Goal: Task Accomplishment & Management: Use online tool/utility

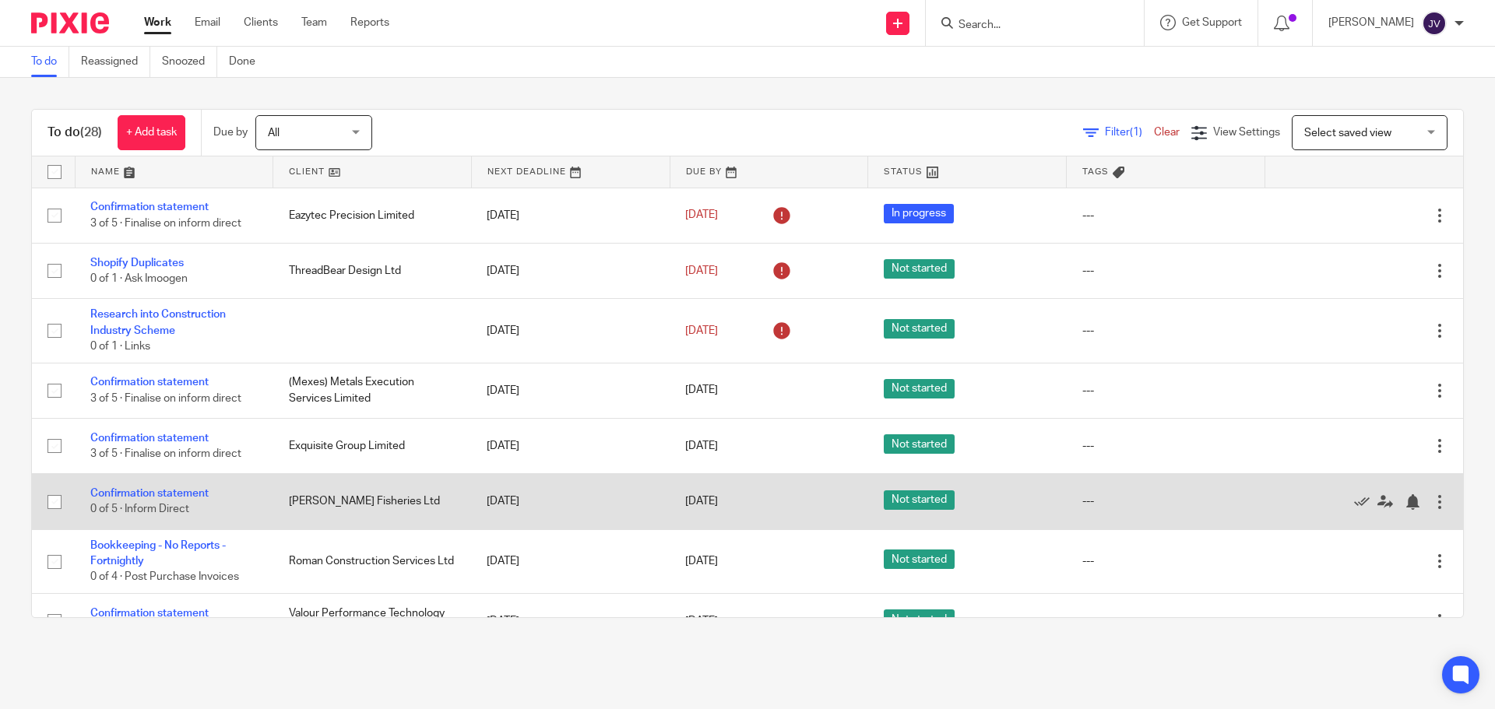
scroll to position [389, 0]
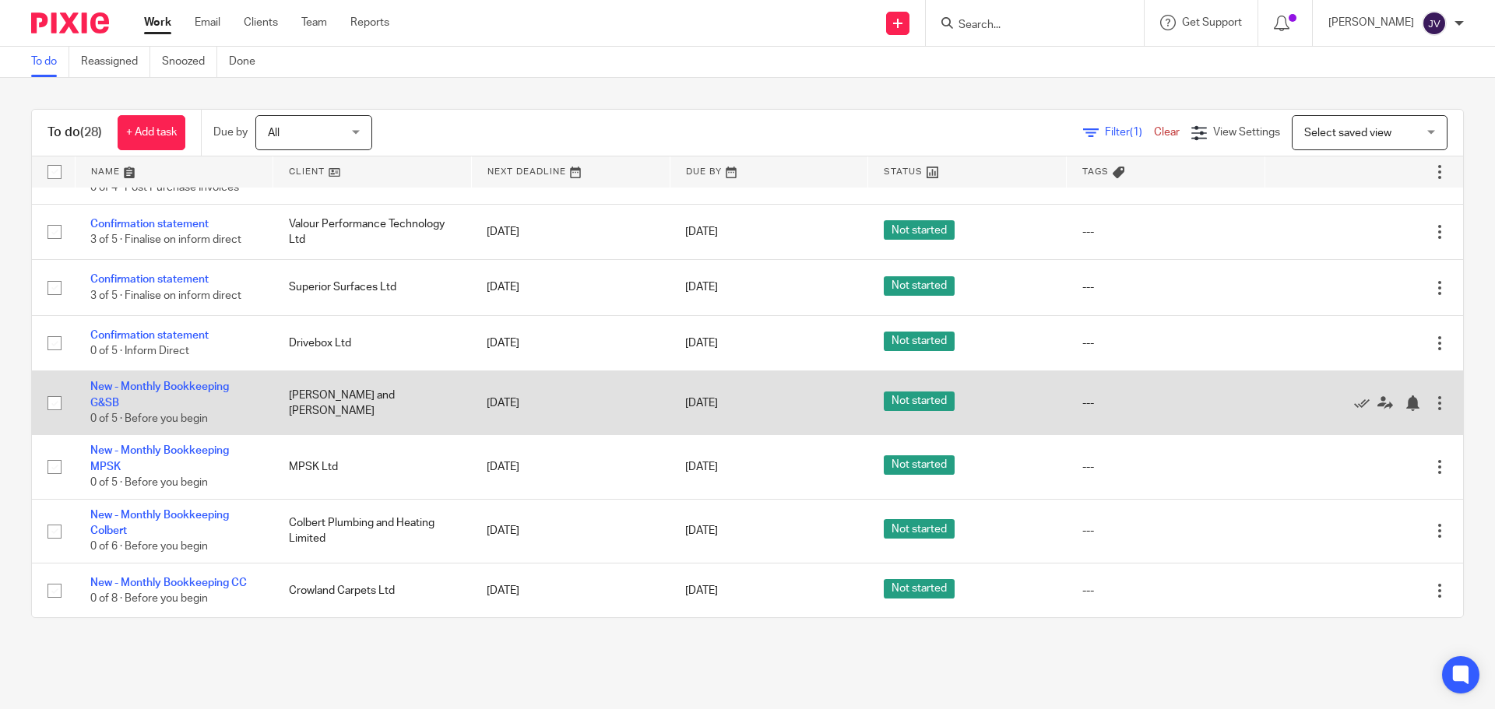
click at [369, 418] on td "[PERSON_NAME] and [PERSON_NAME]" at bounding box center [372, 403] width 199 height 64
click at [219, 388] on link "New - Monthly Bookkeeping G&SB" at bounding box center [159, 394] width 139 height 26
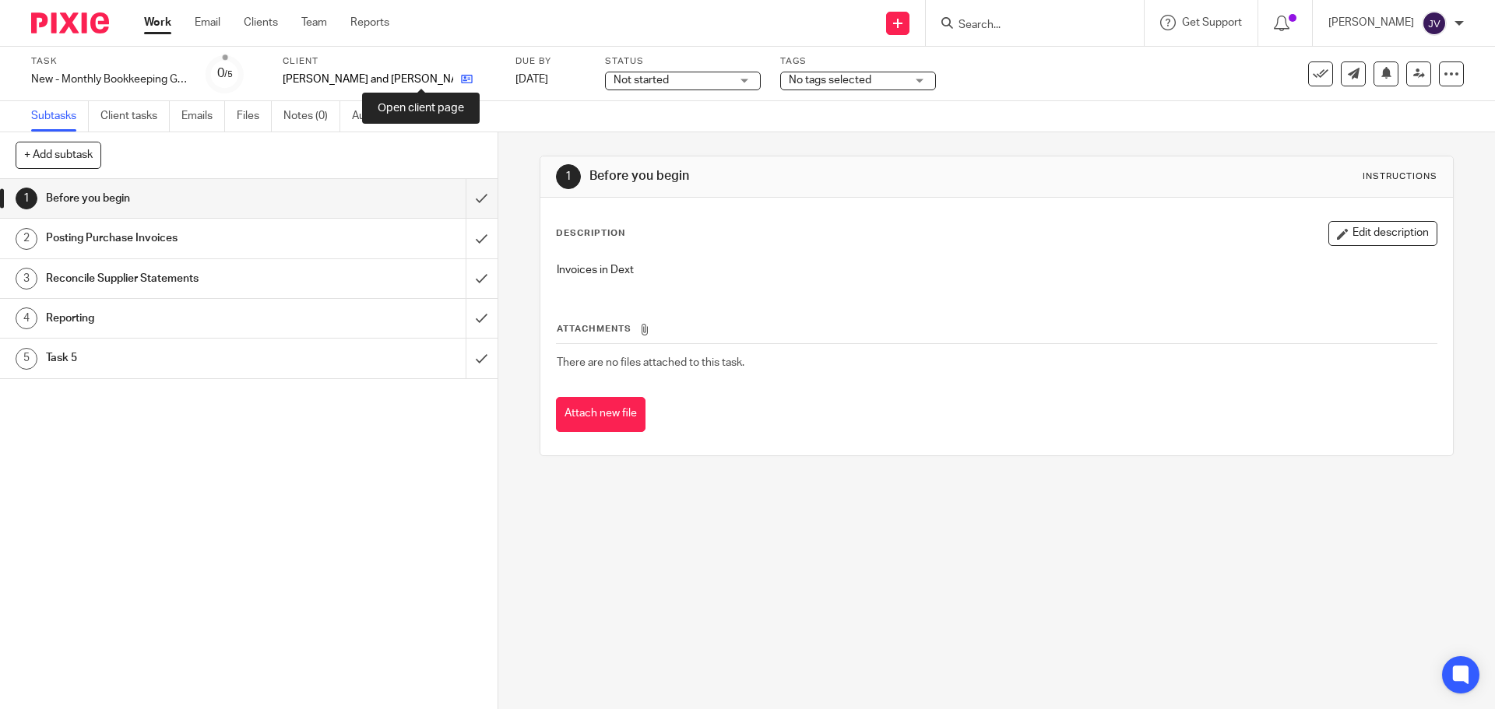
click at [461, 79] on icon at bounding box center [467, 79] width 12 height 12
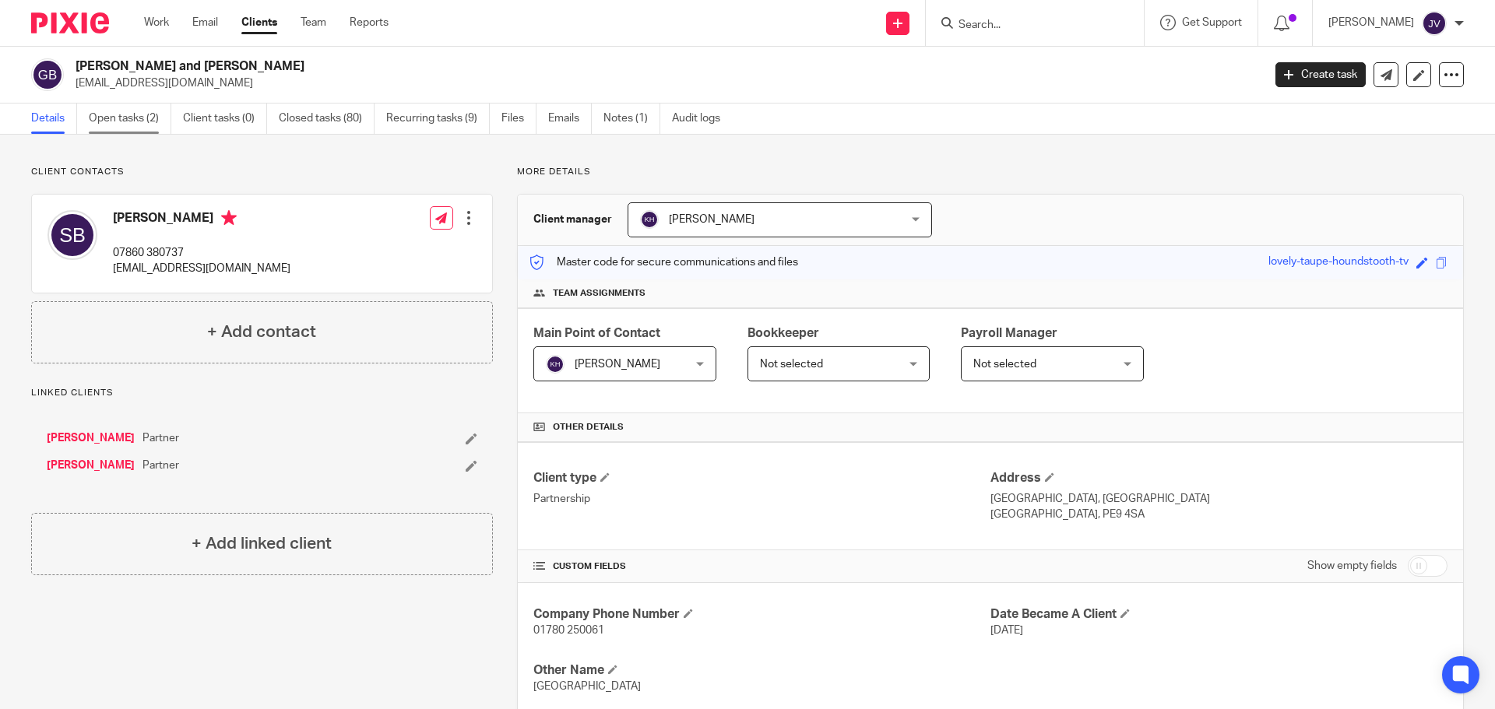
click at [162, 121] on link "Open tasks (2)" at bounding box center [130, 119] width 83 height 30
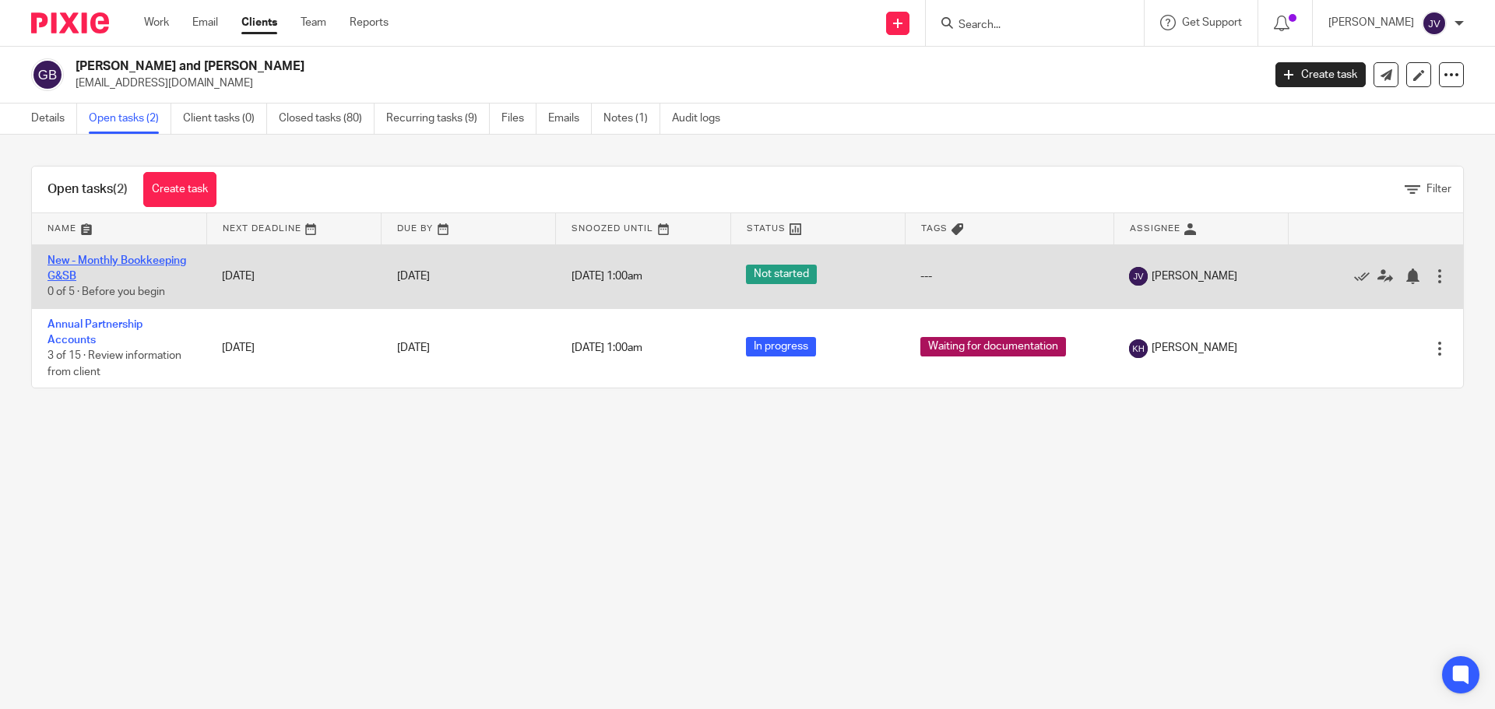
click at [163, 256] on link "New - Monthly Bookkeeping G&SB" at bounding box center [116, 268] width 139 height 26
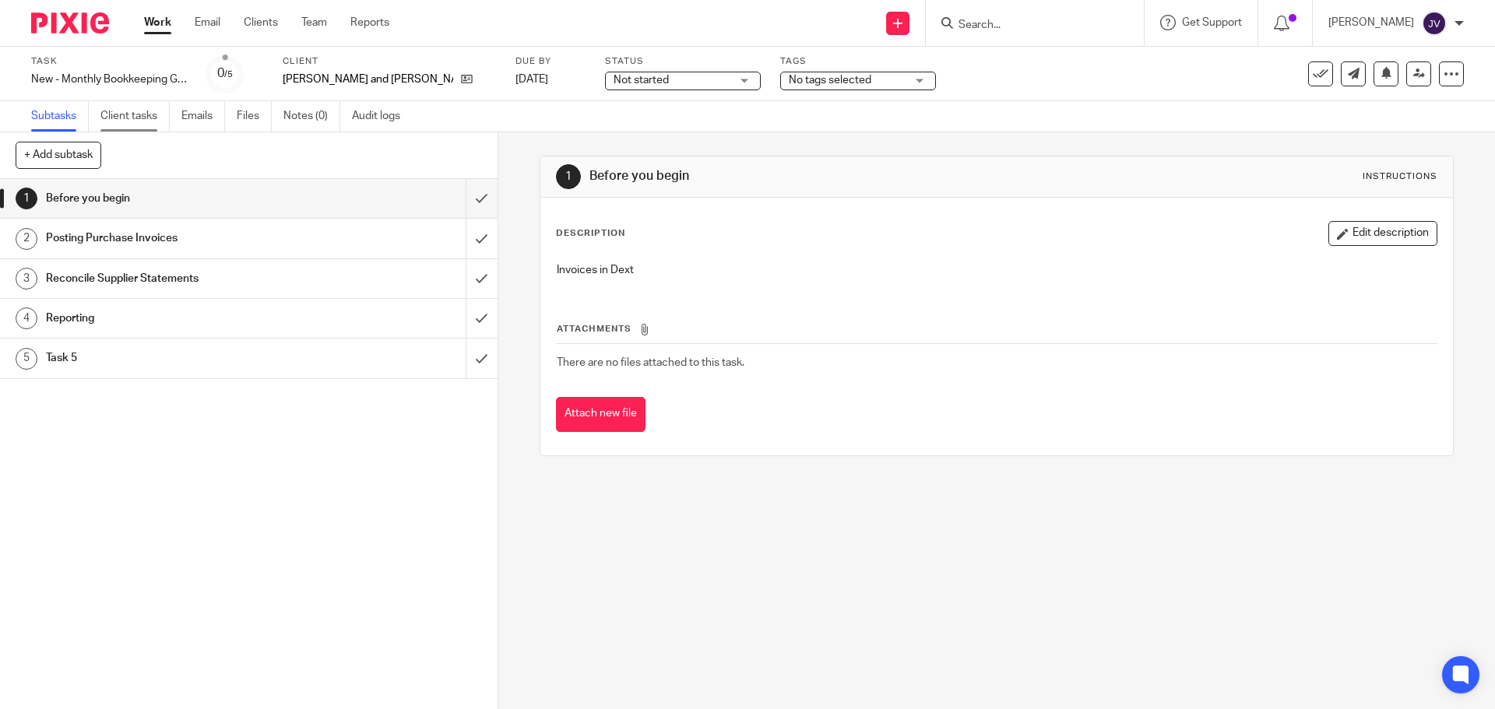
click at [133, 116] on link "Client tasks" at bounding box center [134, 116] width 69 height 30
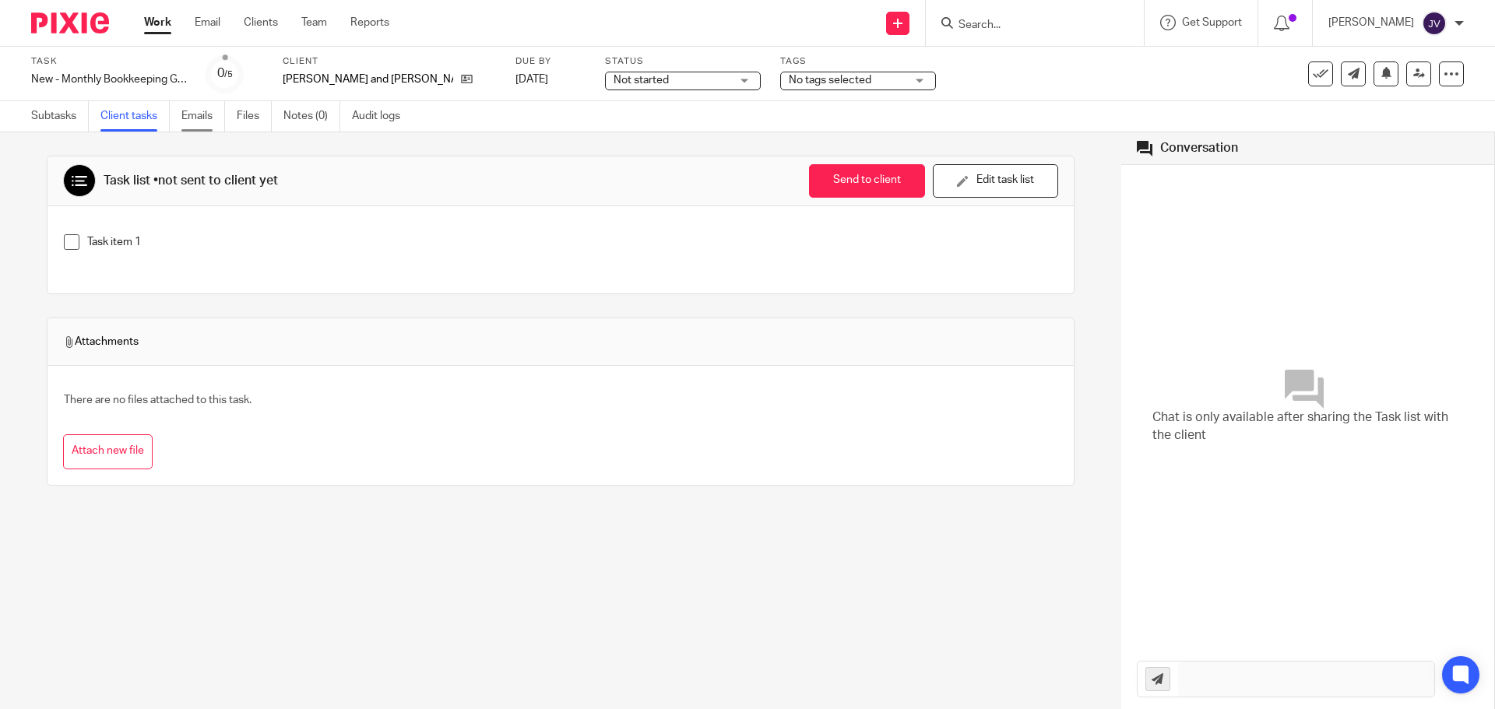
click at [209, 116] on link "Emails" at bounding box center [203, 116] width 44 height 30
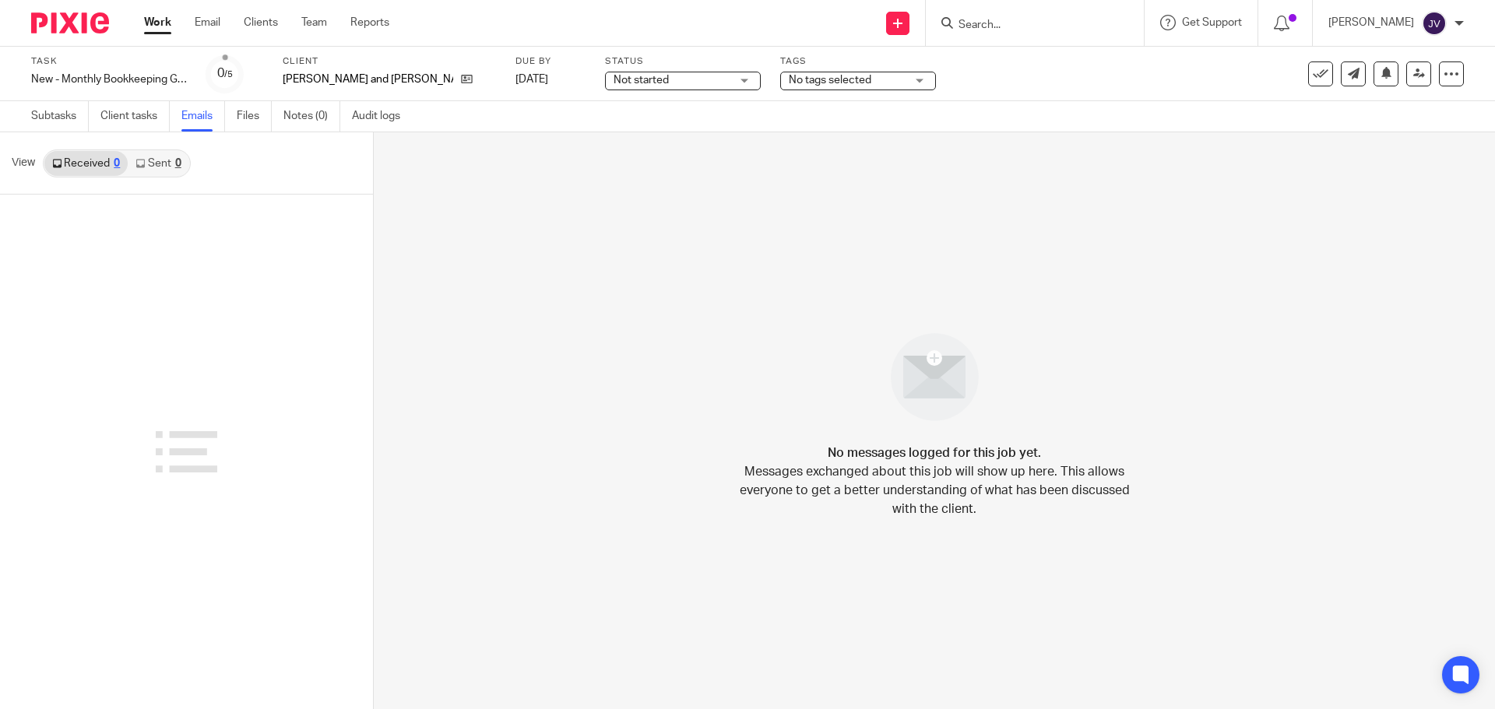
click at [162, 160] on link "Sent 0" at bounding box center [158, 163] width 61 height 25
click at [461, 79] on icon at bounding box center [467, 79] width 12 height 12
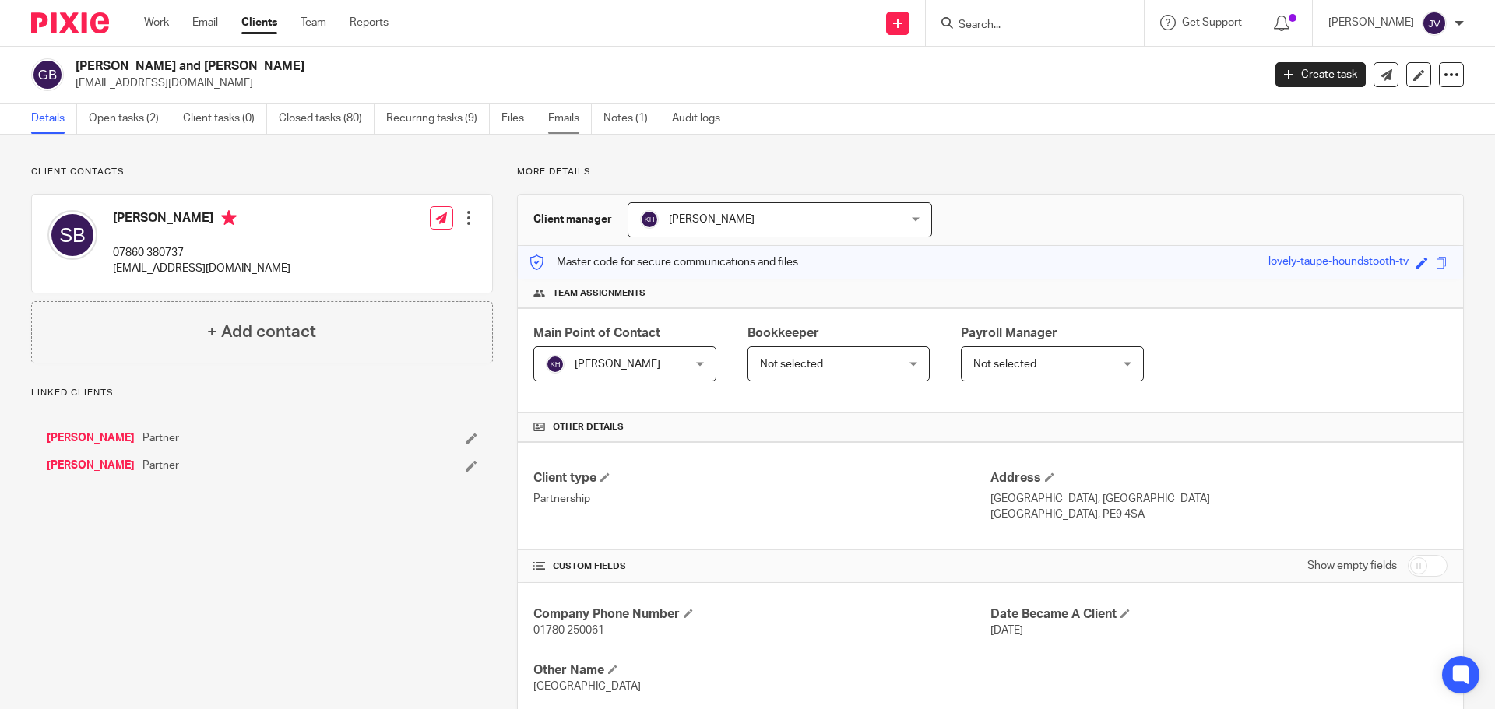
click at [561, 118] on link "Emails" at bounding box center [570, 119] width 44 height 30
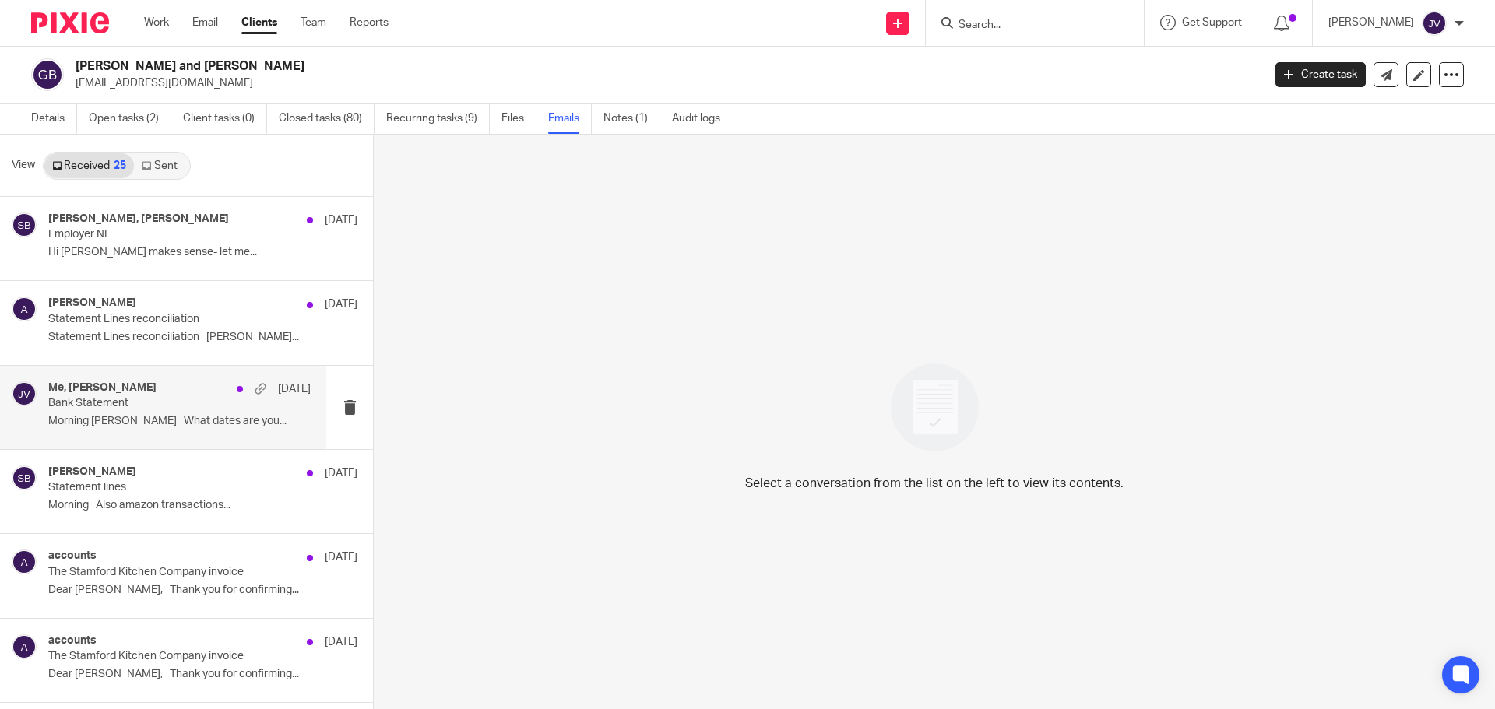
click at [276, 430] on div "Me, [PERSON_NAME] [DATE] Bank Statement Morning [PERSON_NAME] What dates are yo…" at bounding box center [179, 407] width 262 height 52
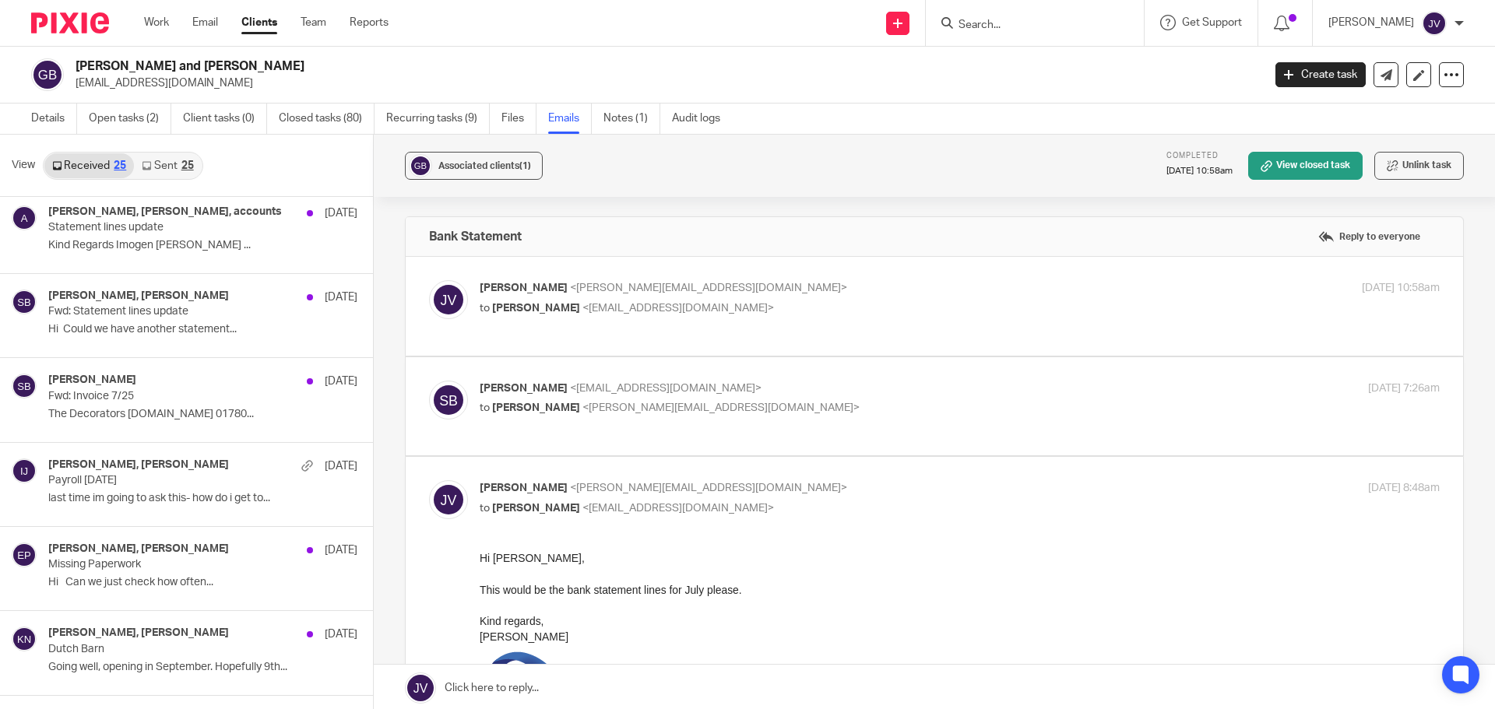
scroll to position [779, 0]
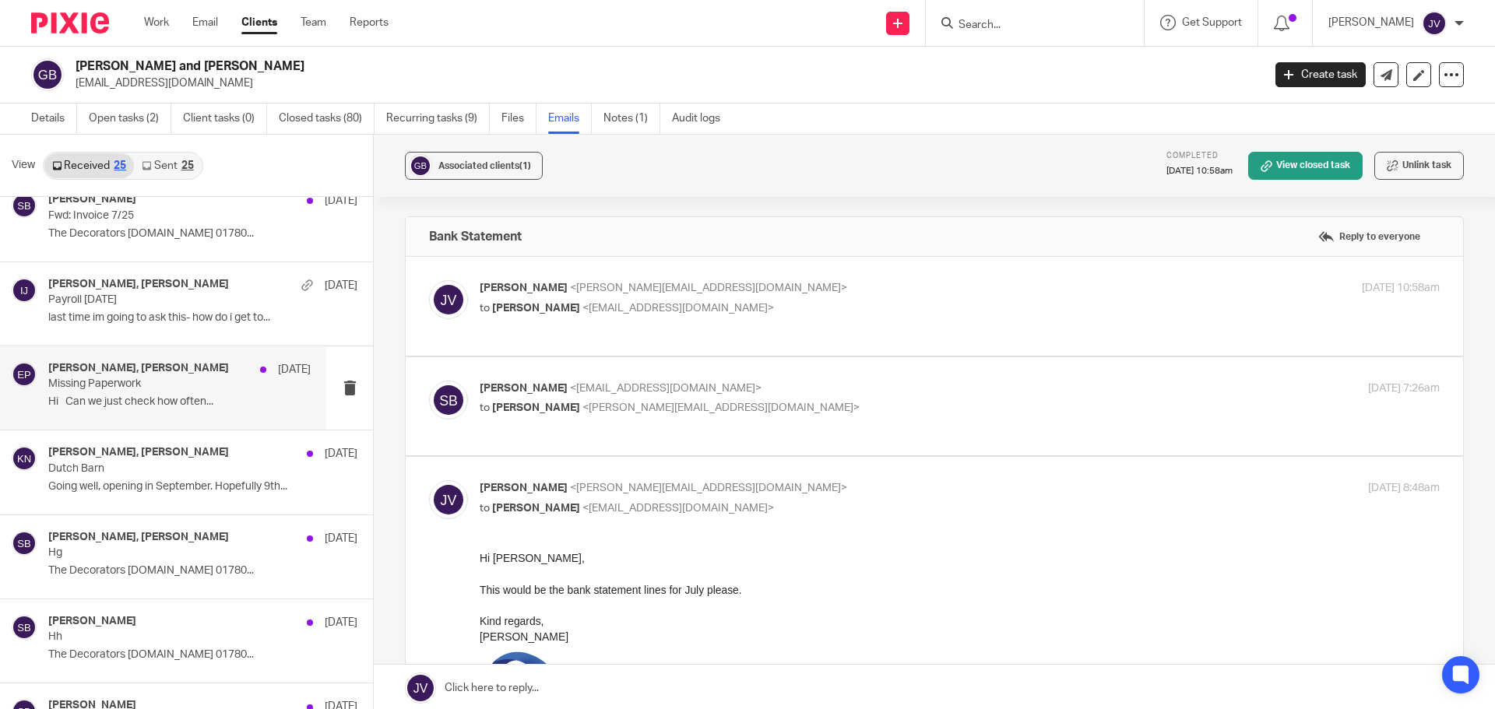
click at [207, 404] on p "Hi Can we just check how often..." at bounding box center [179, 402] width 262 height 13
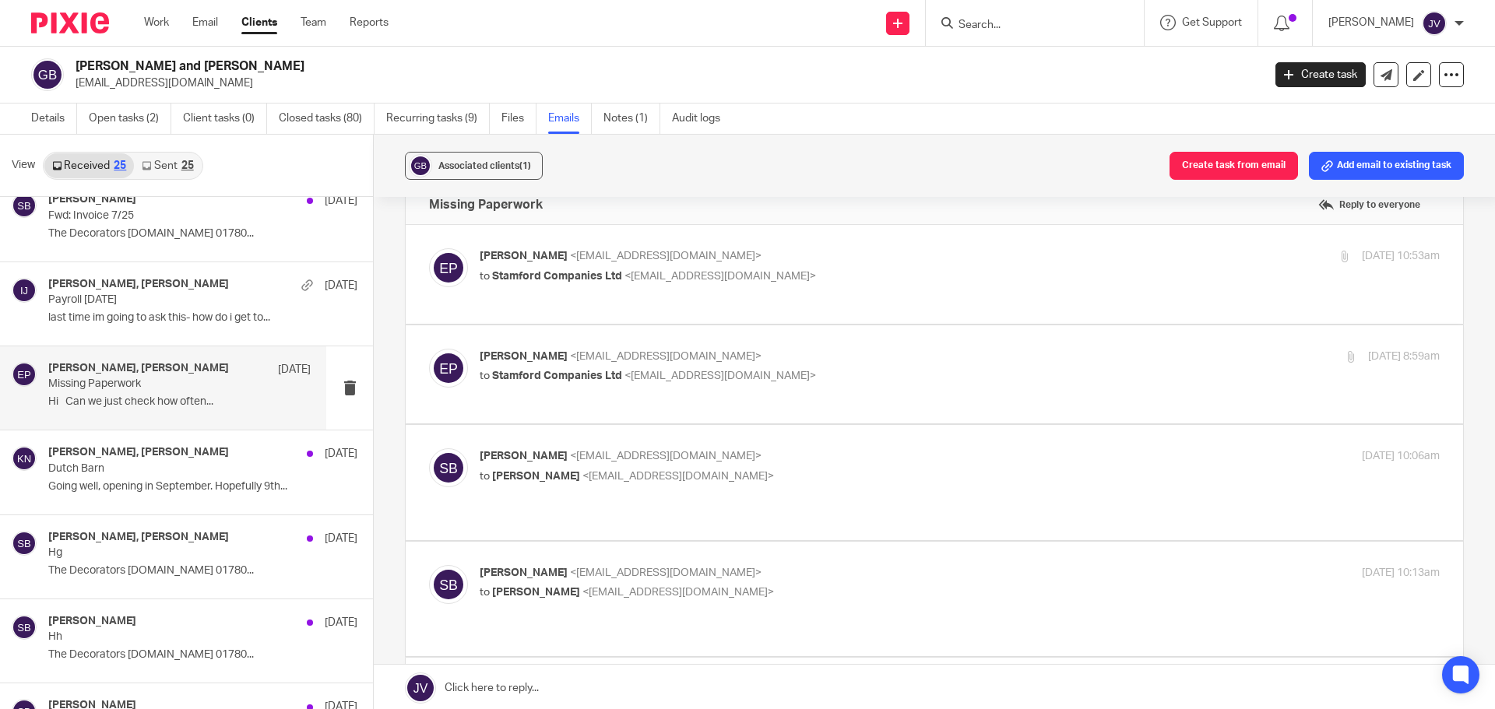
scroll to position [0, 0]
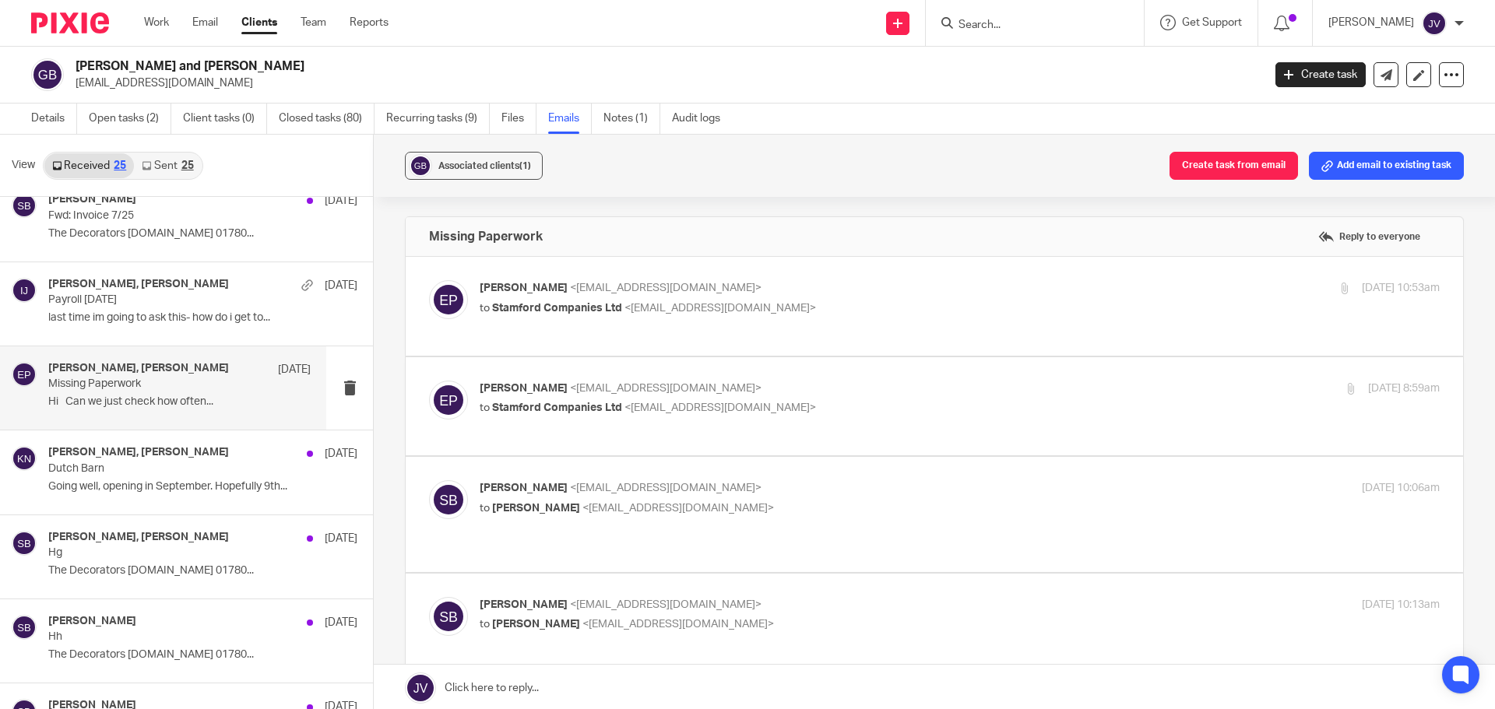
click at [780, 303] on span "<simon@stamfordcompanies.co.uk>" at bounding box center [720, 308] width 192 height 11
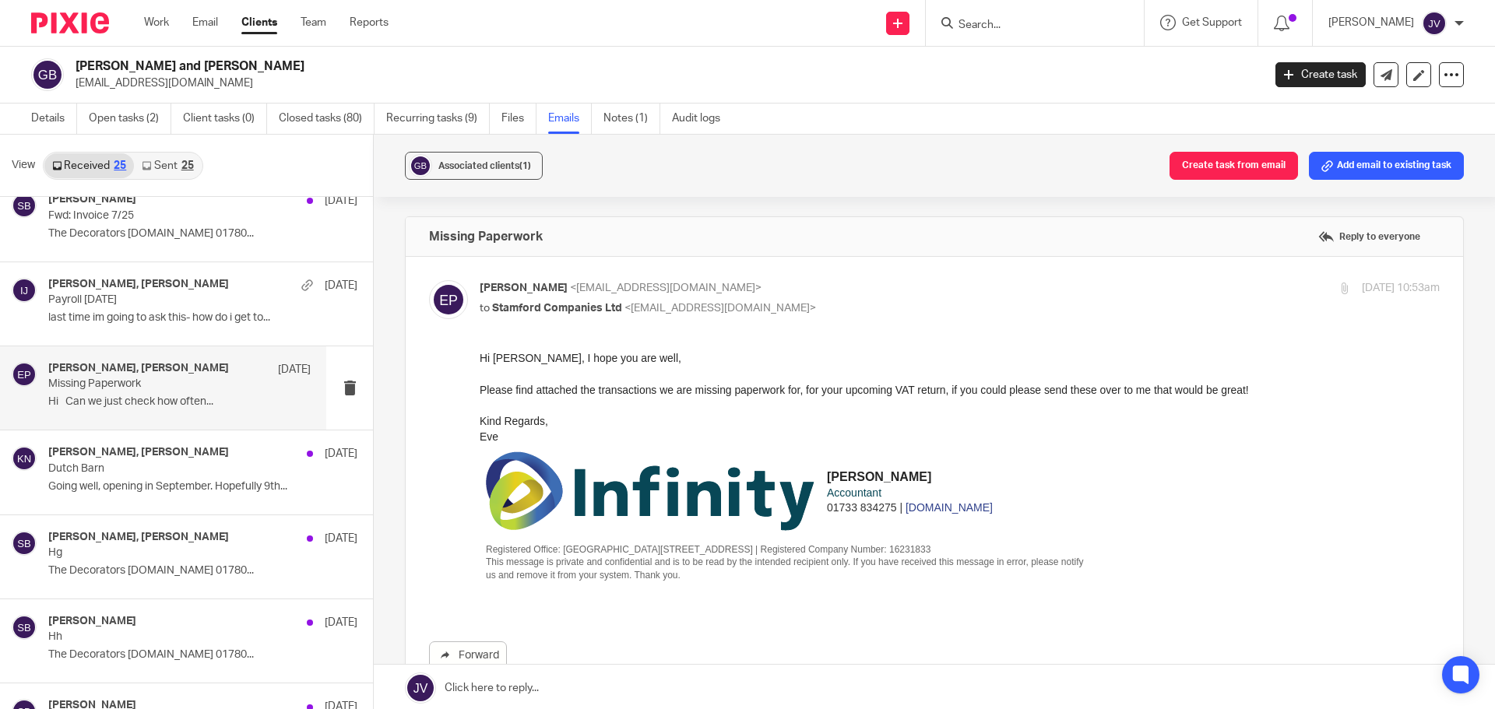
click at [871, 315] on p "to Stamford Companies Ltd <simon@stamfordcompanies.co.uk>" at bounding box center [800, 309] width 640 height 16
checkbox input "false"
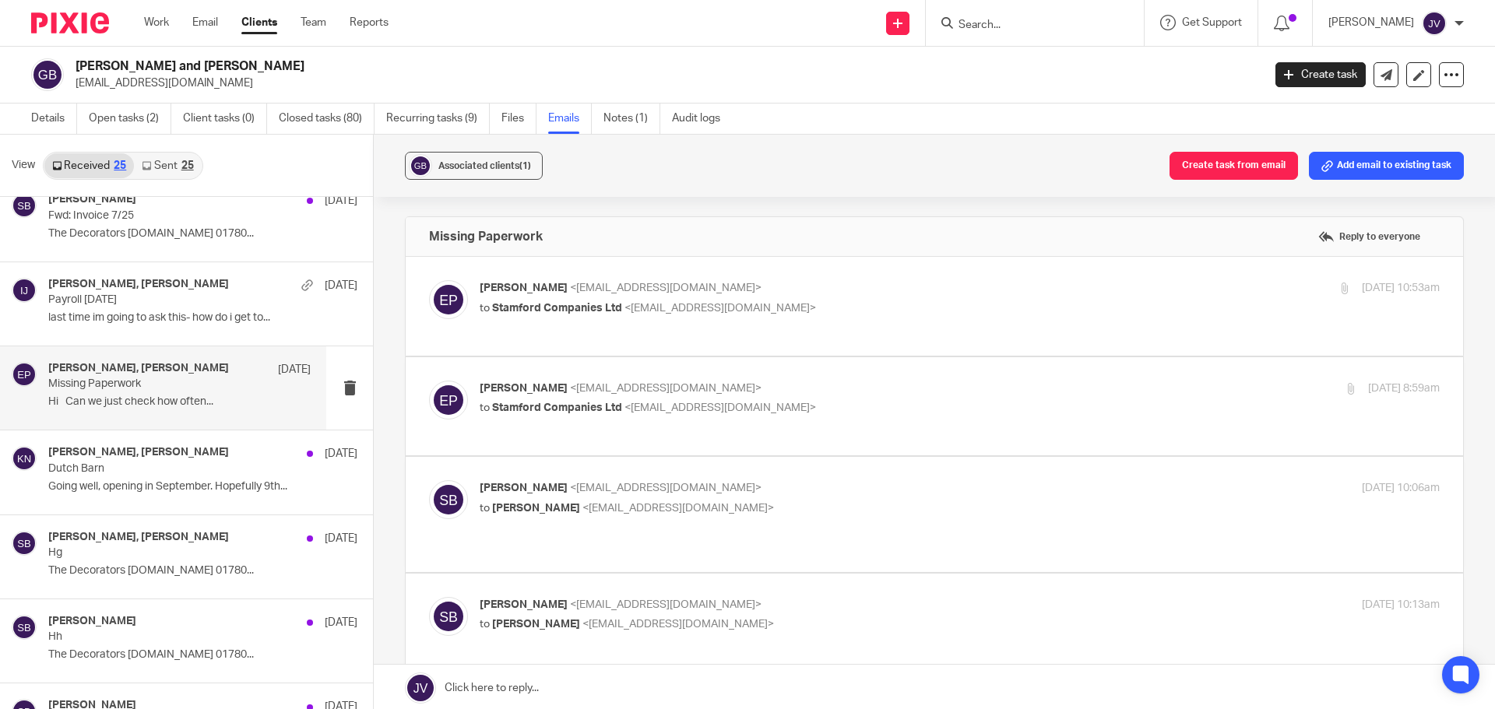
click at [91, 36] on div at bounding box center [64, 23] width 128 height 46
click at [90, 19] on img at bounding box center [70, 22] width 78 height 21
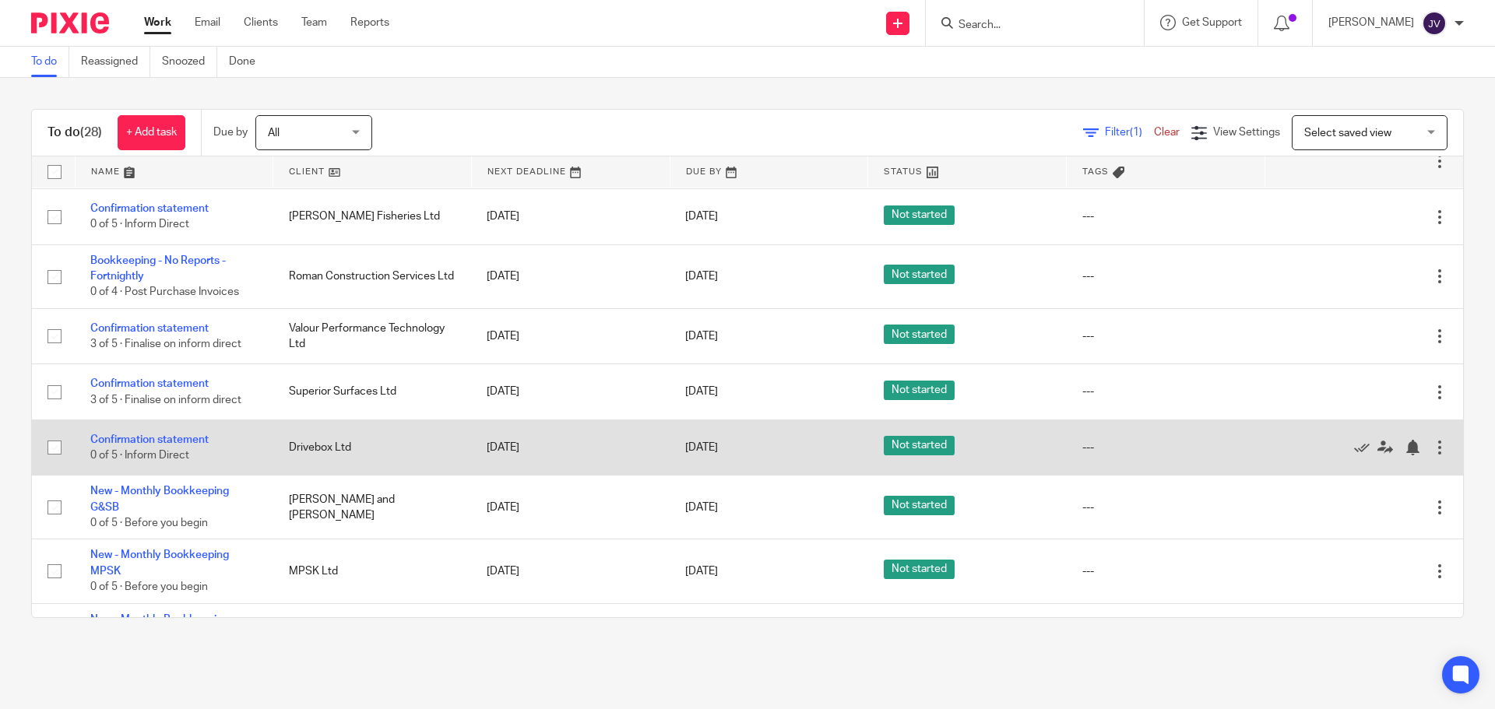
scroll to position [311, 0]
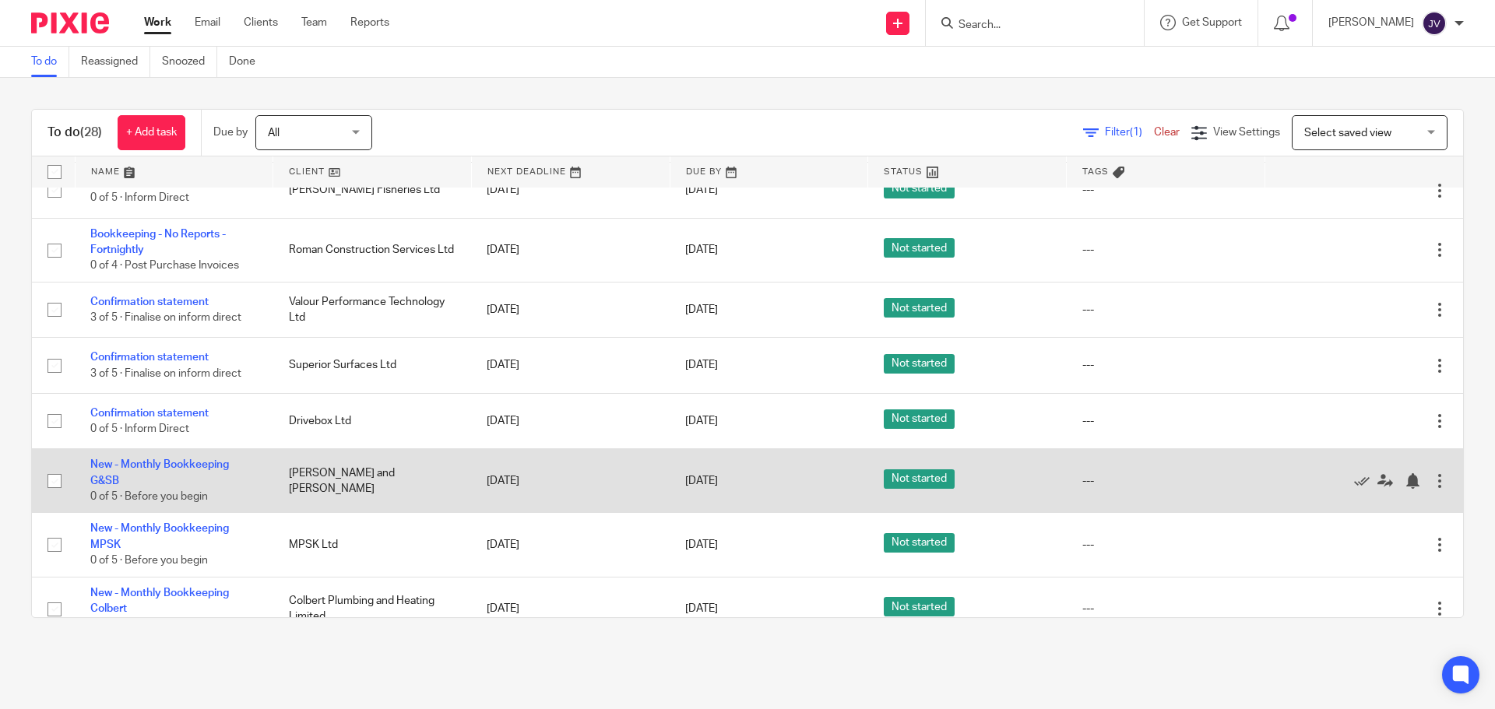
click at [209, 456] on td "New - Monthly Bookkeeping G&SB 0 of 5 · Before you begin" at bounding box center [174, 481] width 199 height 64
click at [206, 465] on link "New - Monthly Bookkeeping G&SB" at bounding box center [159, 472] width 139 height 26
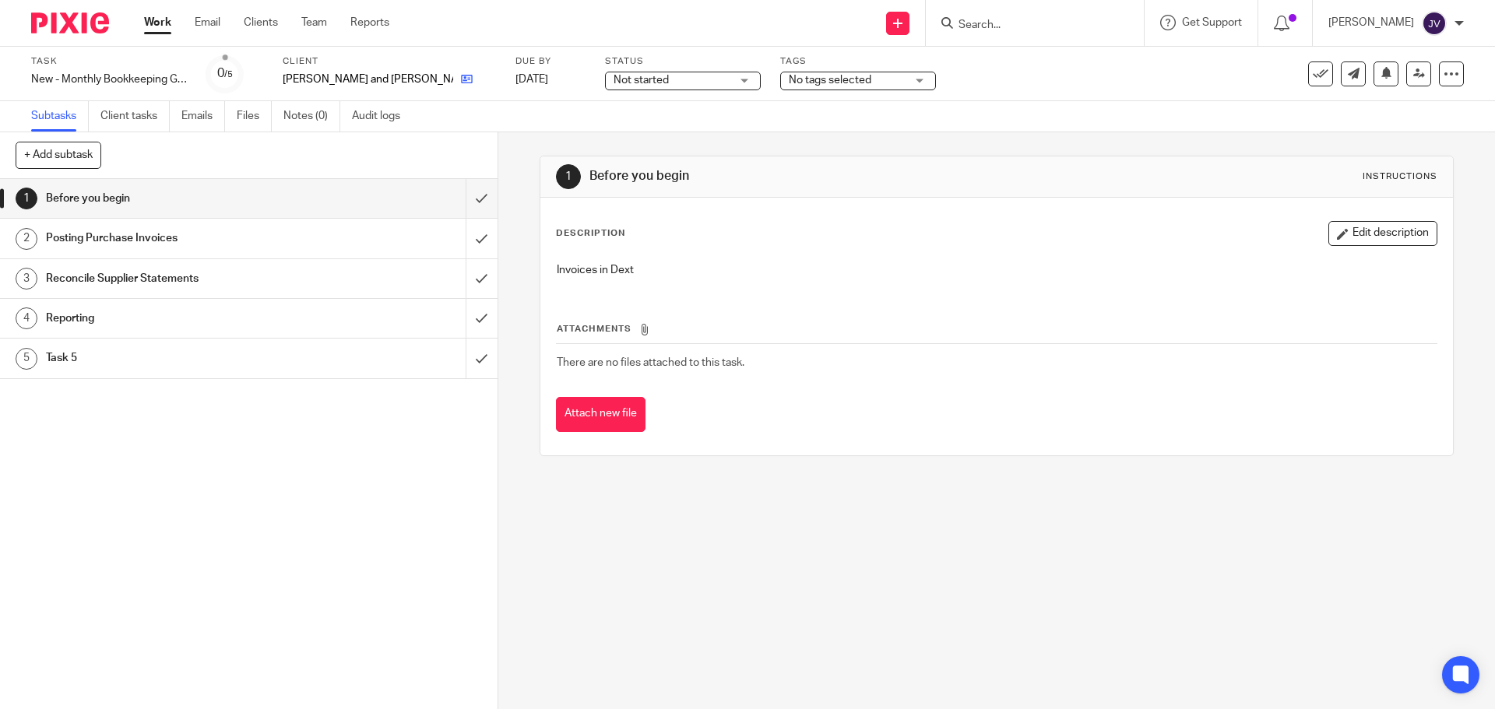
click at [453, 84] on link at bounding box center [462, 80] width 19 height 16
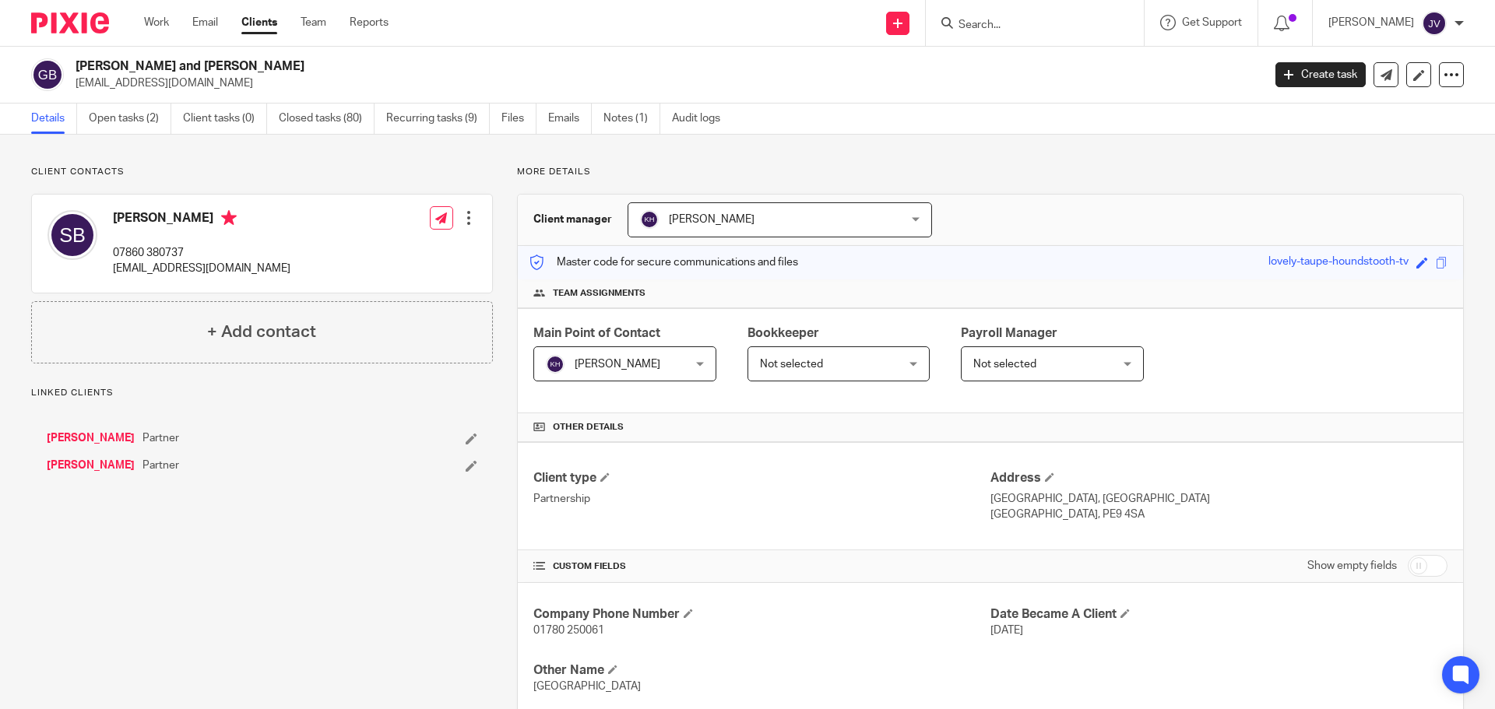
drag, startPoint x: 298, startPoint y: 269, endPoint x: 107, endPoint y: 269, distance: 191.5
click at [107, 269] on div "Simon Banks 07860 380737 simon@stamfordcompanies.co.uk Edit contact Create clie…" at bounding box center [262, 244] width 460 height 98
copy p "simon@stamfordcompanies.co.uk"
click at [93, 24] on img at bounding box center [70, 22] width 78 height 21
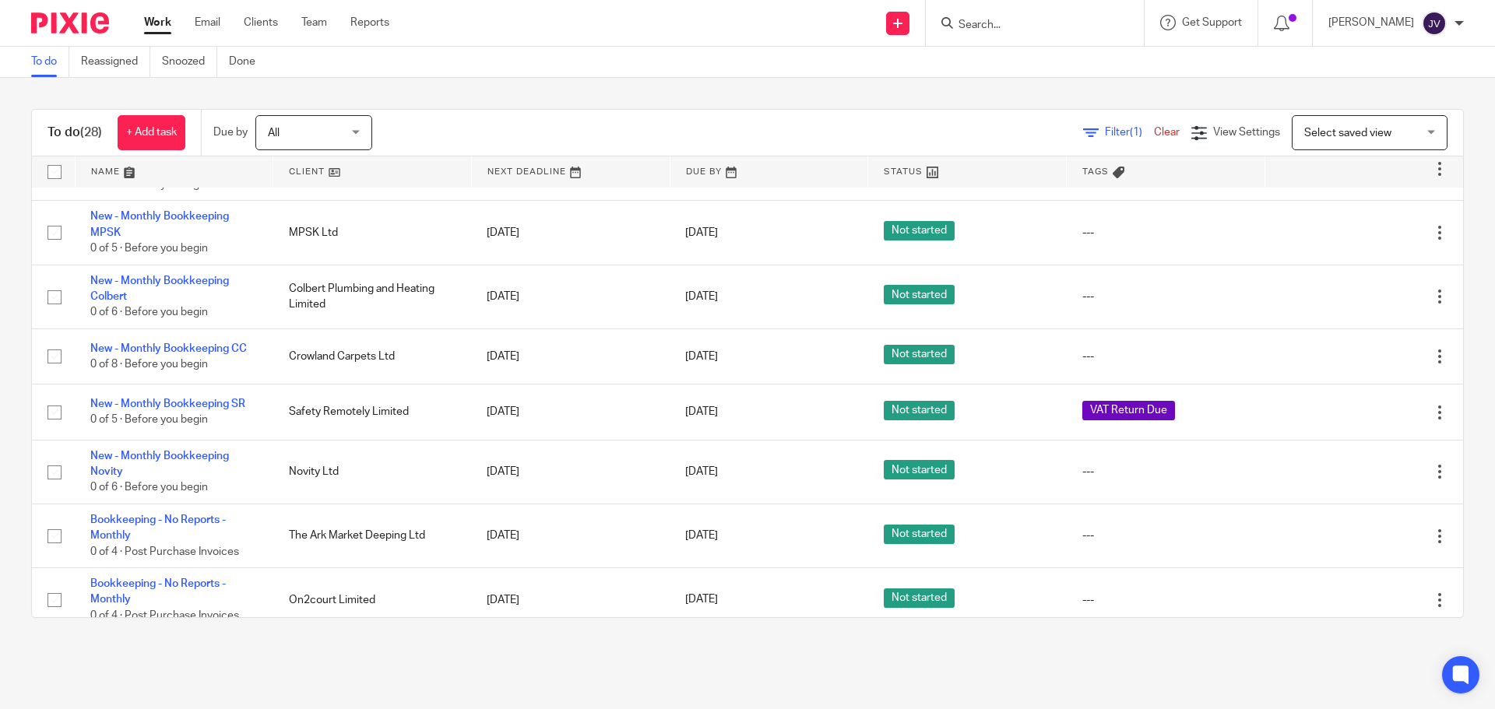
scroll to position [701, 0]
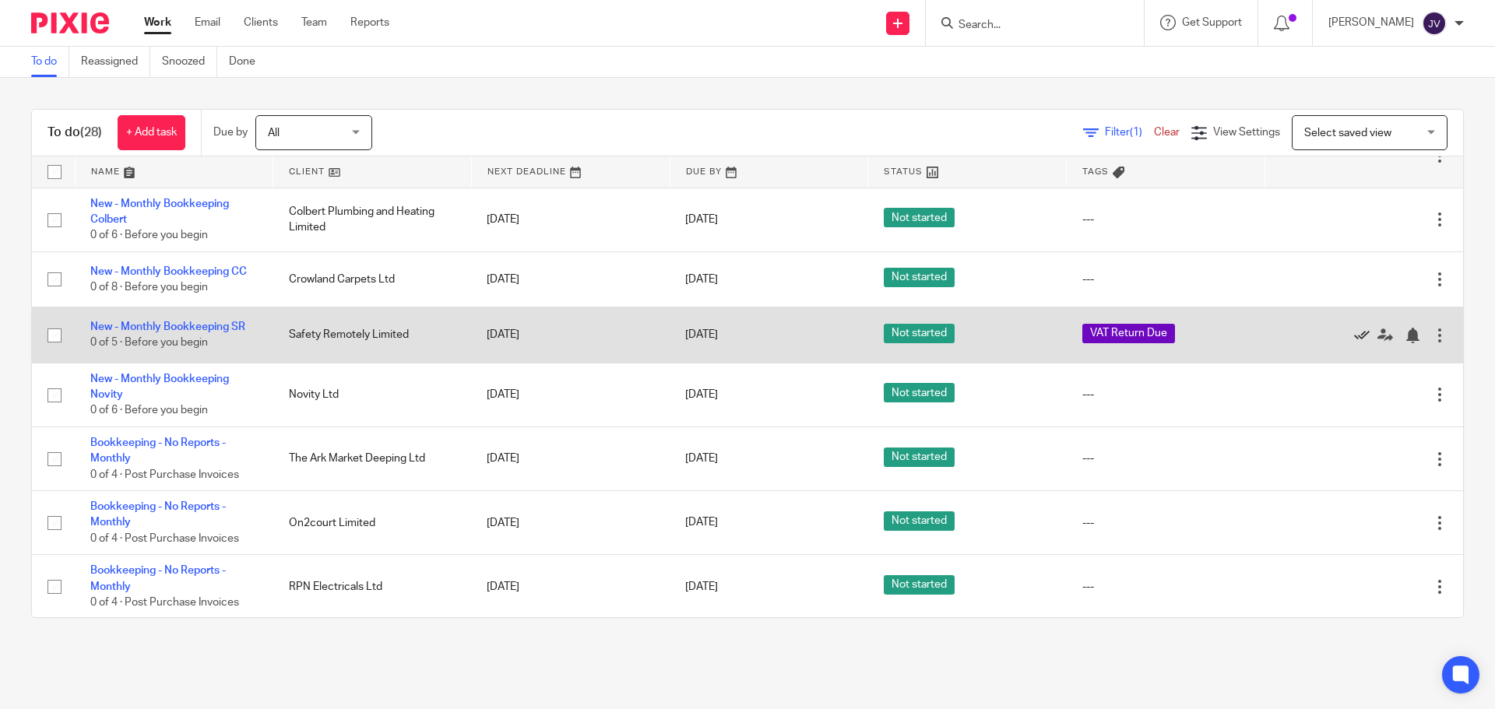
click at [1354, 332] on icon at bounding box center [1362, 336] width 16 height 16
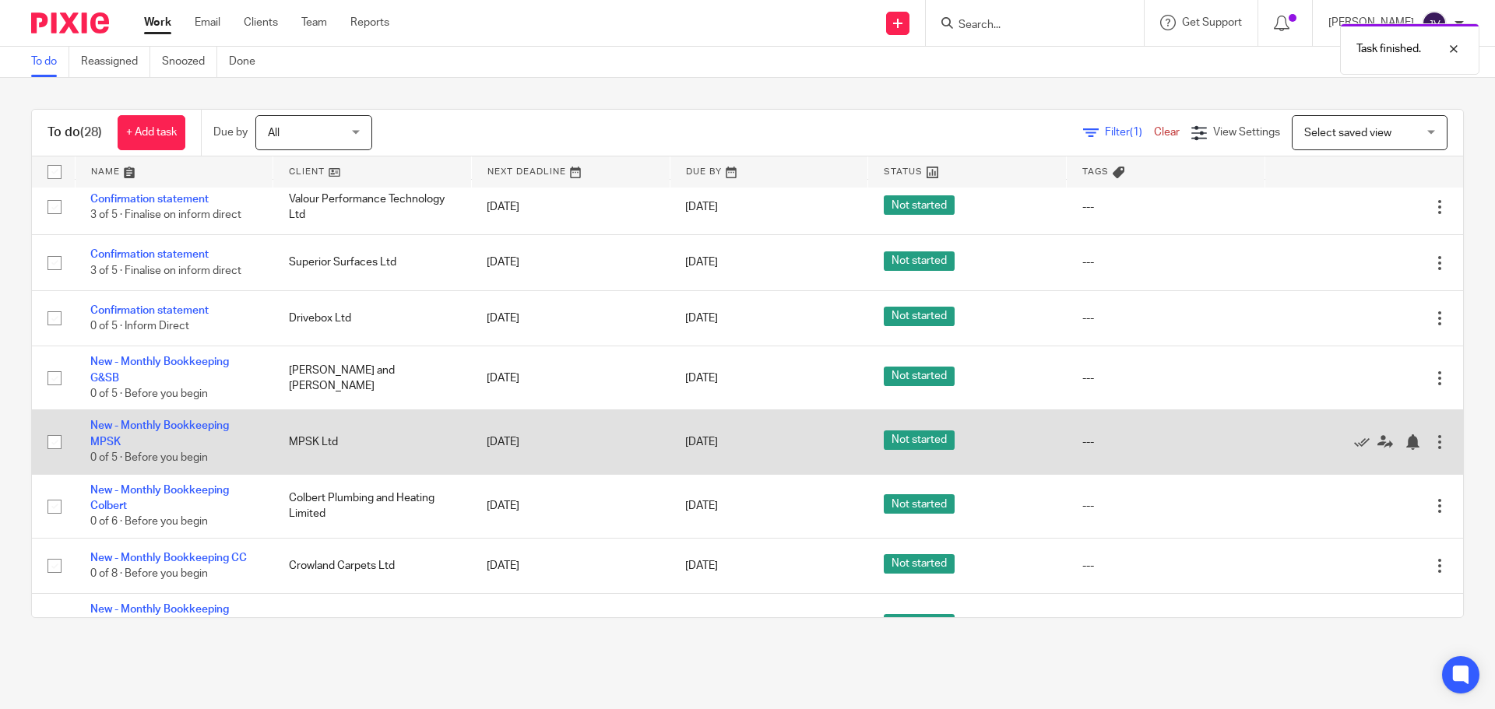
scroll to position [389, 0]
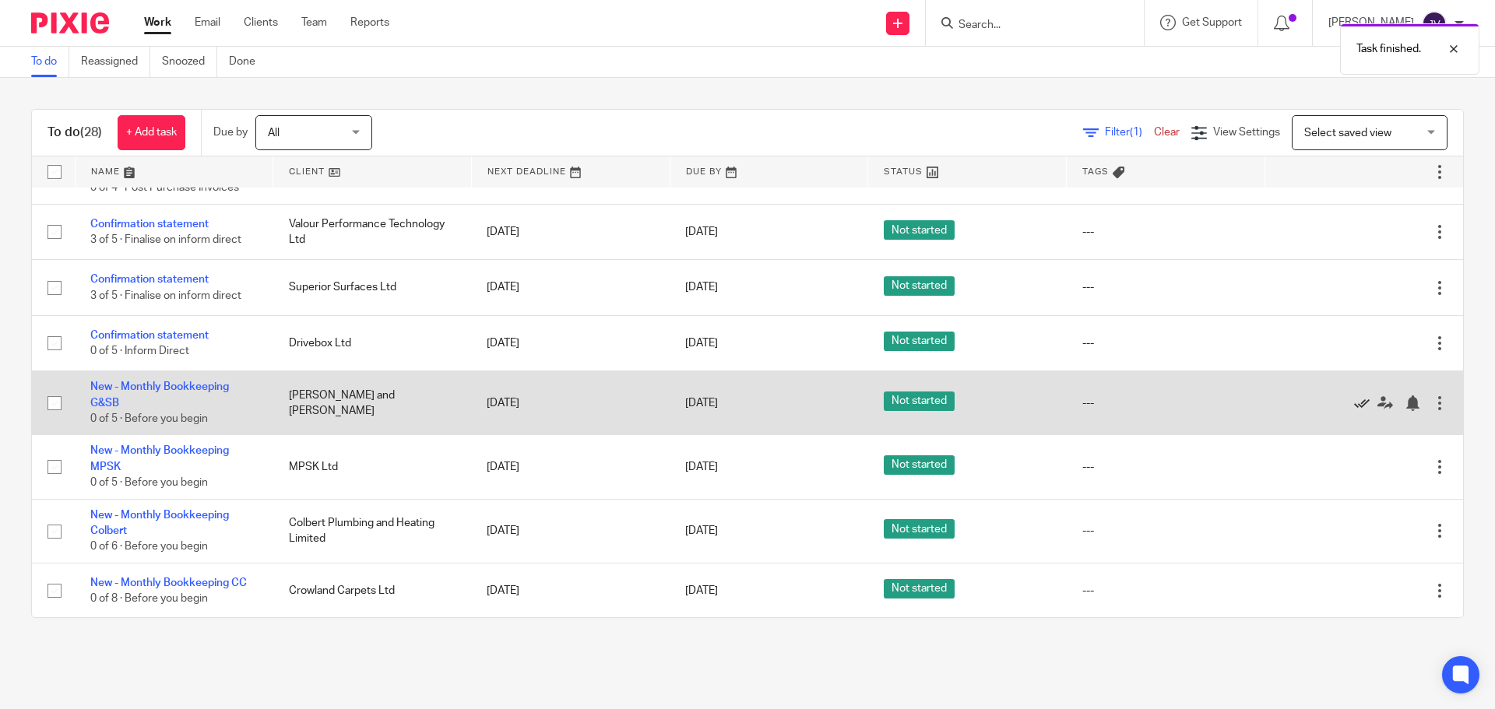
click at [1354, 398] on icon at bounding box center [1362, 404] width 16 height 16
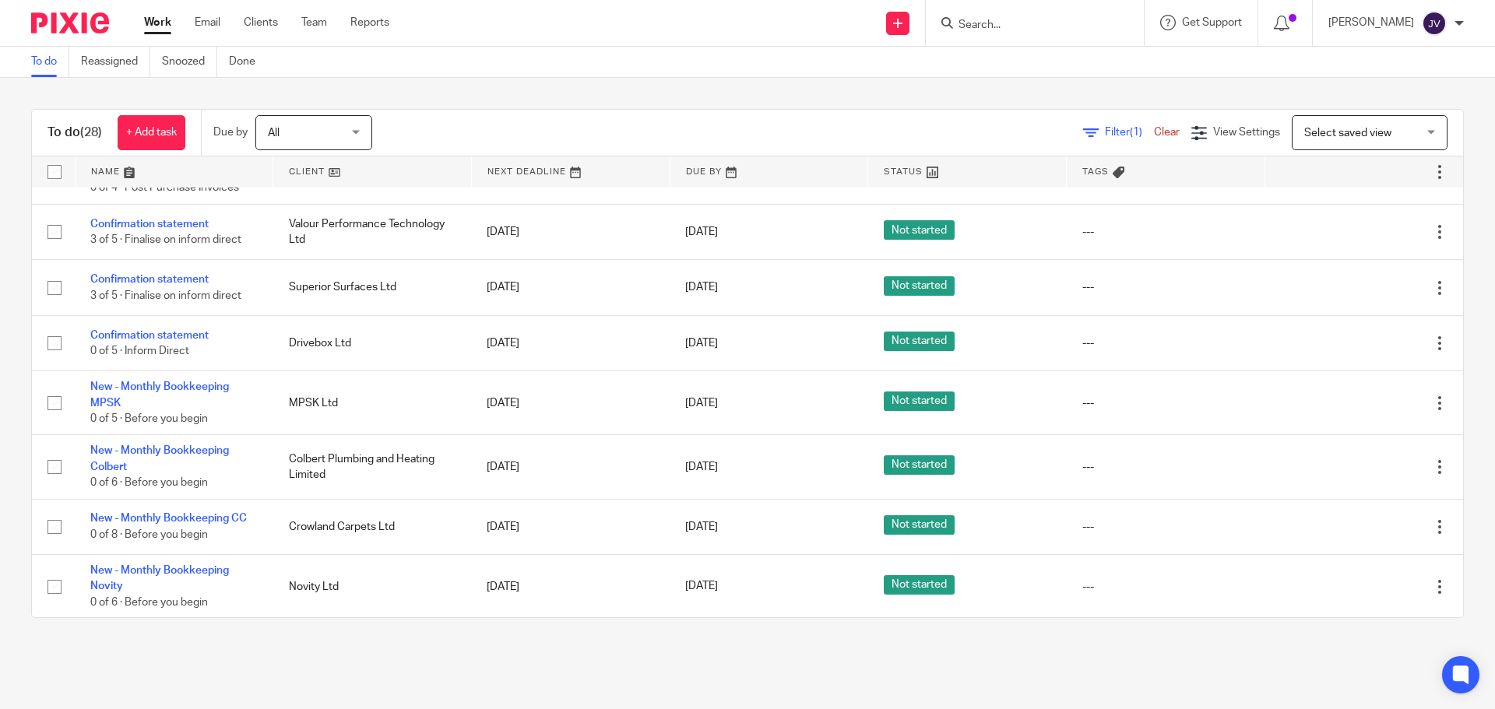
click at [474, 28] on div "Send new email Create task Add client Get Support Contact via email Check our d…" at bounding box center [954, 23] width 1082 height 46
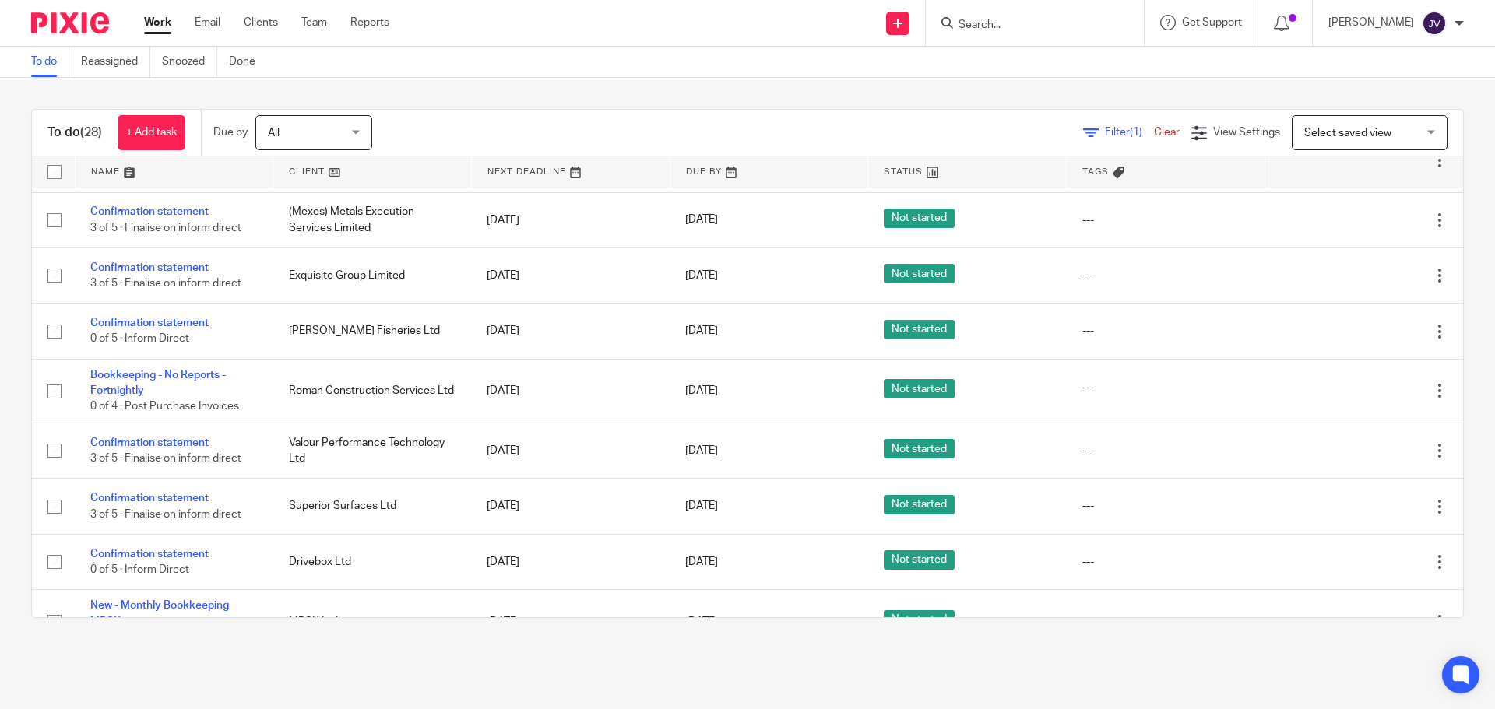
scroll to position [0, 0]
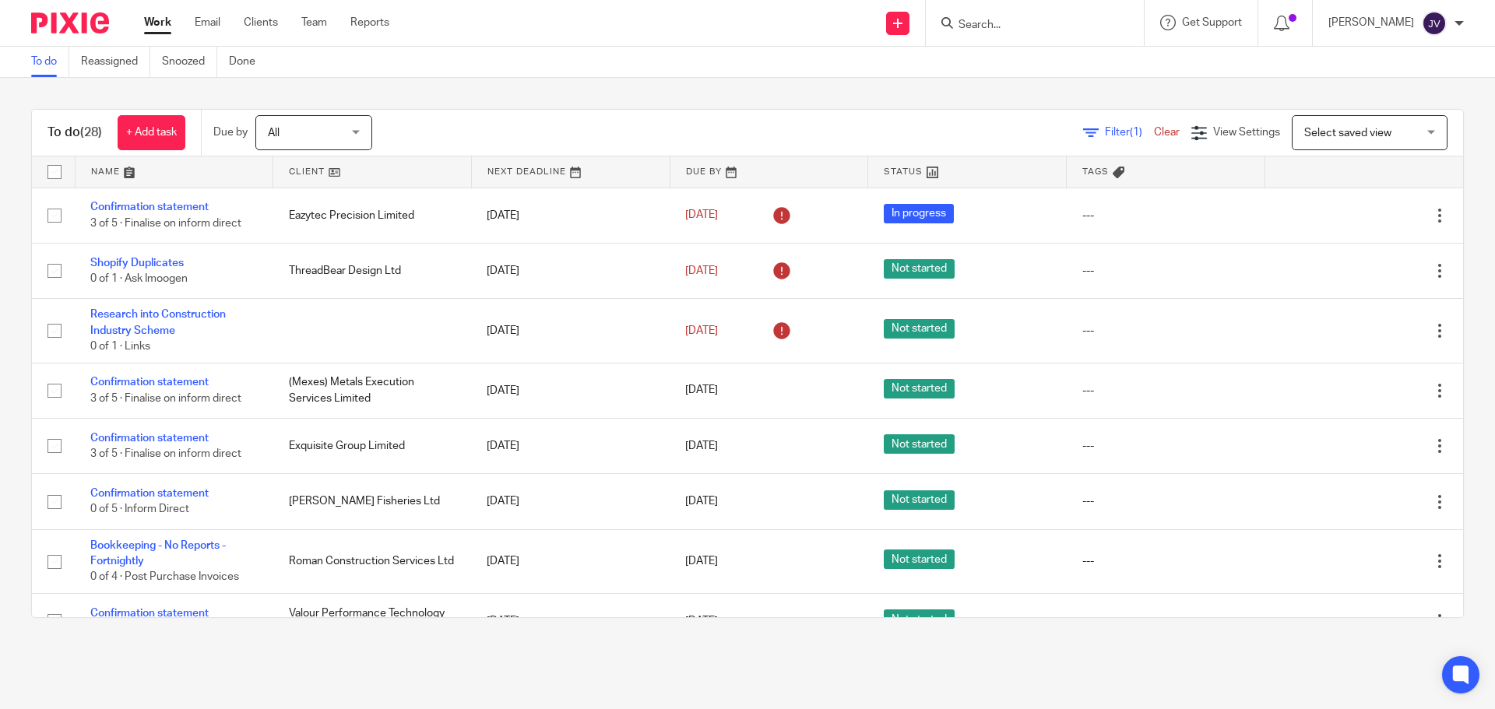
click at [1005, 30] on input "Search" at bounding box center [1027, 26] width 140 height 14
type input "a"
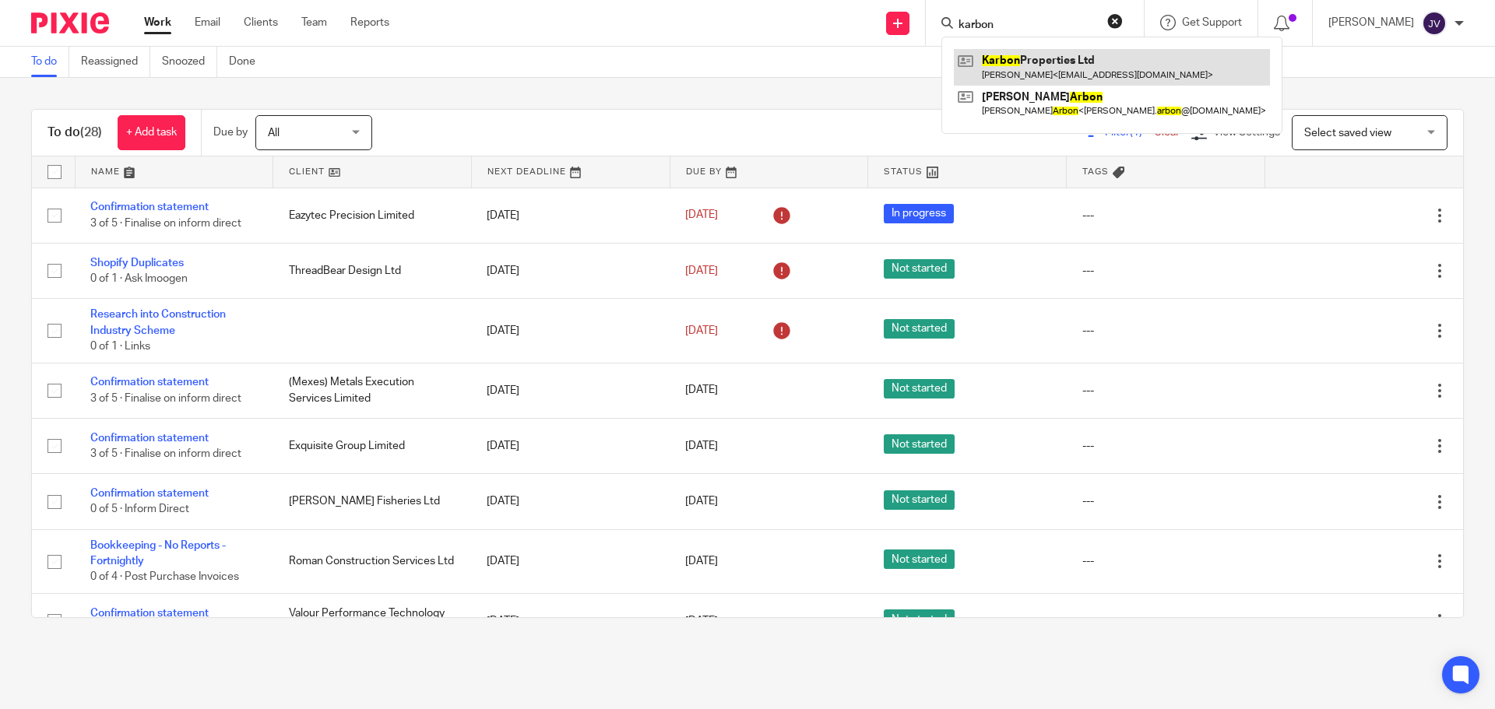
type input "karbon"
click at [1074, 69] on link at bounding box center [1112, 67] width 316 height 36
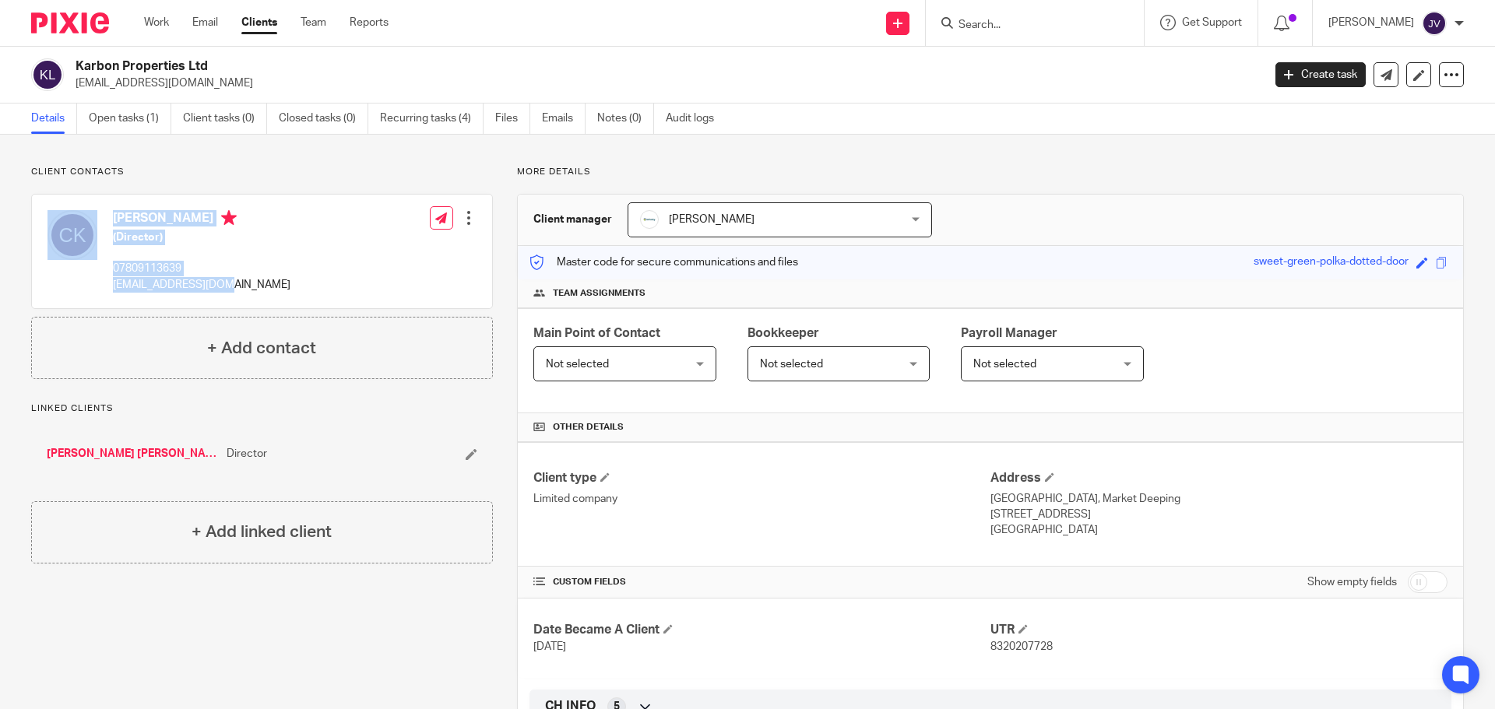
drag, startPoint x: 279, startPoint y: 283, endPoint x: 89, endPoint y: 292, distance: 190.2
click at [89, 292] on div "[PERSON_NAME] (Director) 07809113639 [EMAIL_ADDRESS][DOMAIN_NAME] Edit contact …" at bounding box center [262, 252] width 460 height 114
click at [96, 296] on div "[PERSON_NAME] (Director) 07809113639 [EMAIL_ADDRESS][DOMAIN_NAME]" at bounding box center [168, 251] width 243 height 98
drag, startPoint x: 234, startPoint y: 292, endPoint x: 114, endPoint y: 301, distance: 119.4
click at [114, 301] on div "[PERSON_NAME] (Director) 07809113639 [EMAIL_ADDRESS][DOMAIN_NAME]" at bounding box center [168, 251] width 243 height 98
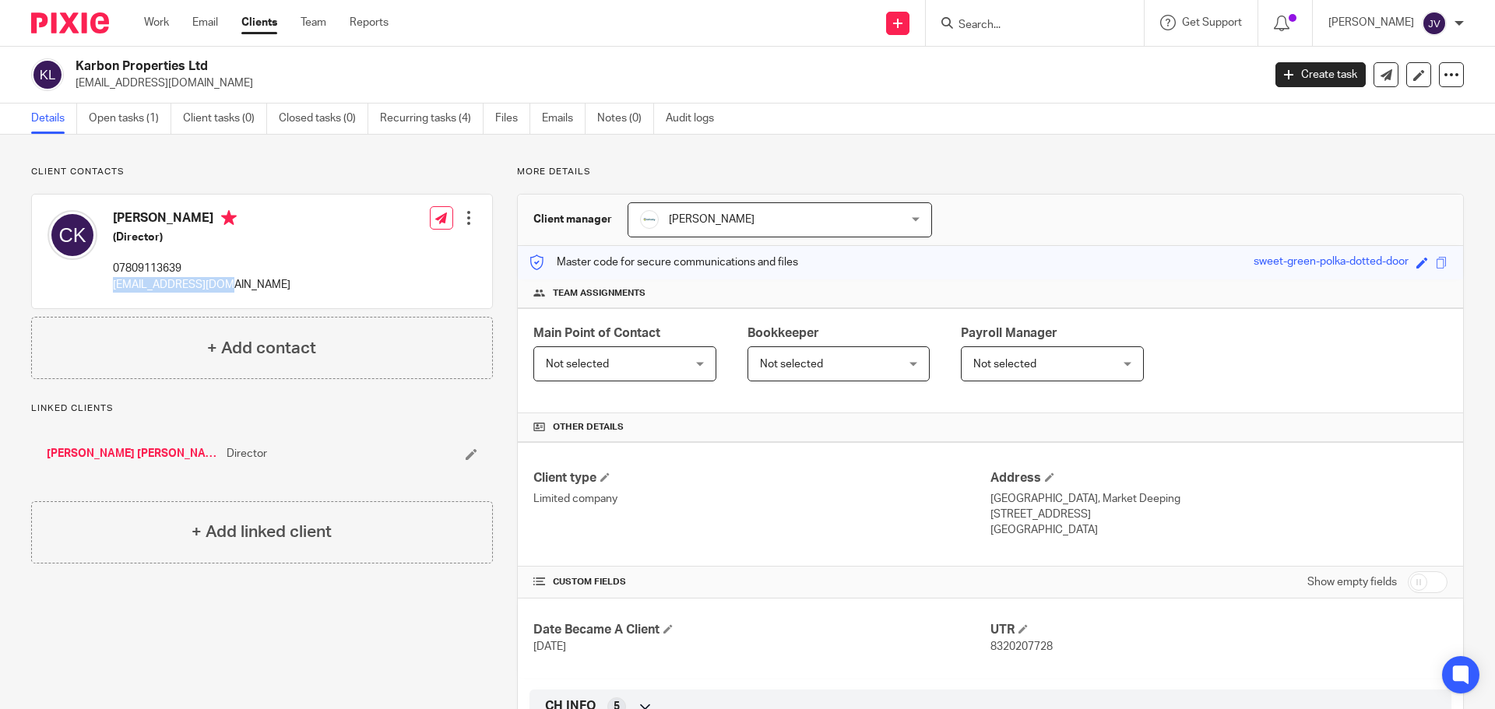
copy p "[EMAIL_ADDRESS][DOMAIN_NAME]"
click at [1015, 9] on div at bounding box center [1035, 23] width 218 height 46
click at [1024, 16] on form at bounding box center [1040, 22] width 166 height 19
click at [1026, 30] on input "Search" at bounding box center [1027, 26] width 140 height 14
type input "aqua"
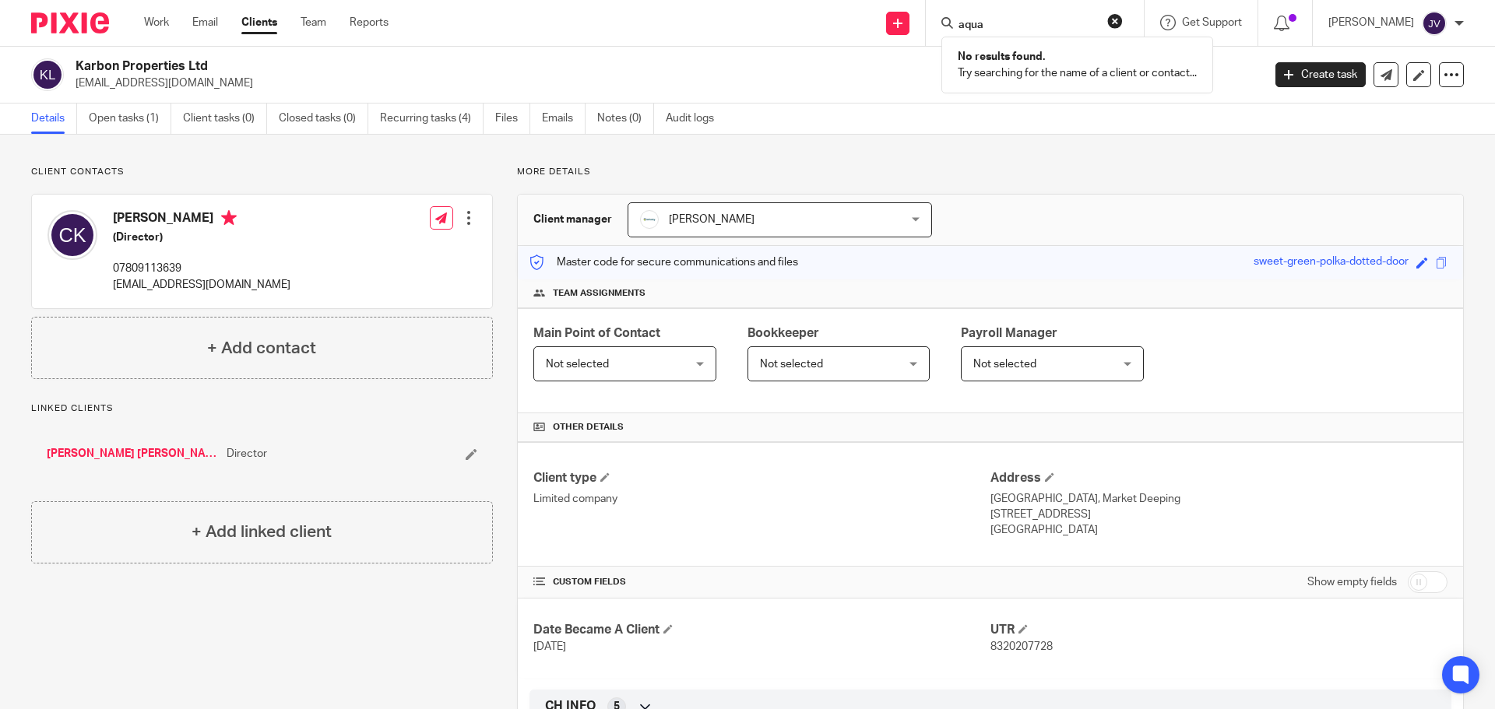
drag, startPoint x: 1052, startPoint y: 25, endPoint x: 779, endPoint y: 4, distance: 273.3
click at [814, 8] on div "Send new email Create task Add client aqua No results found. Try searching for …" at bounding box center [953, 23] width 1083 height 46
click at [1051, 15] on form at bounding box center [1040, 22] width 166 height 19
drag, startPoint x: 1049, startPoint y: 18, endPoint x: 1041, endPoint y: 32, distance: 16.0
click at [1041, 32] on input "Search" at bounding box center [1027, 26] width 140 height 14
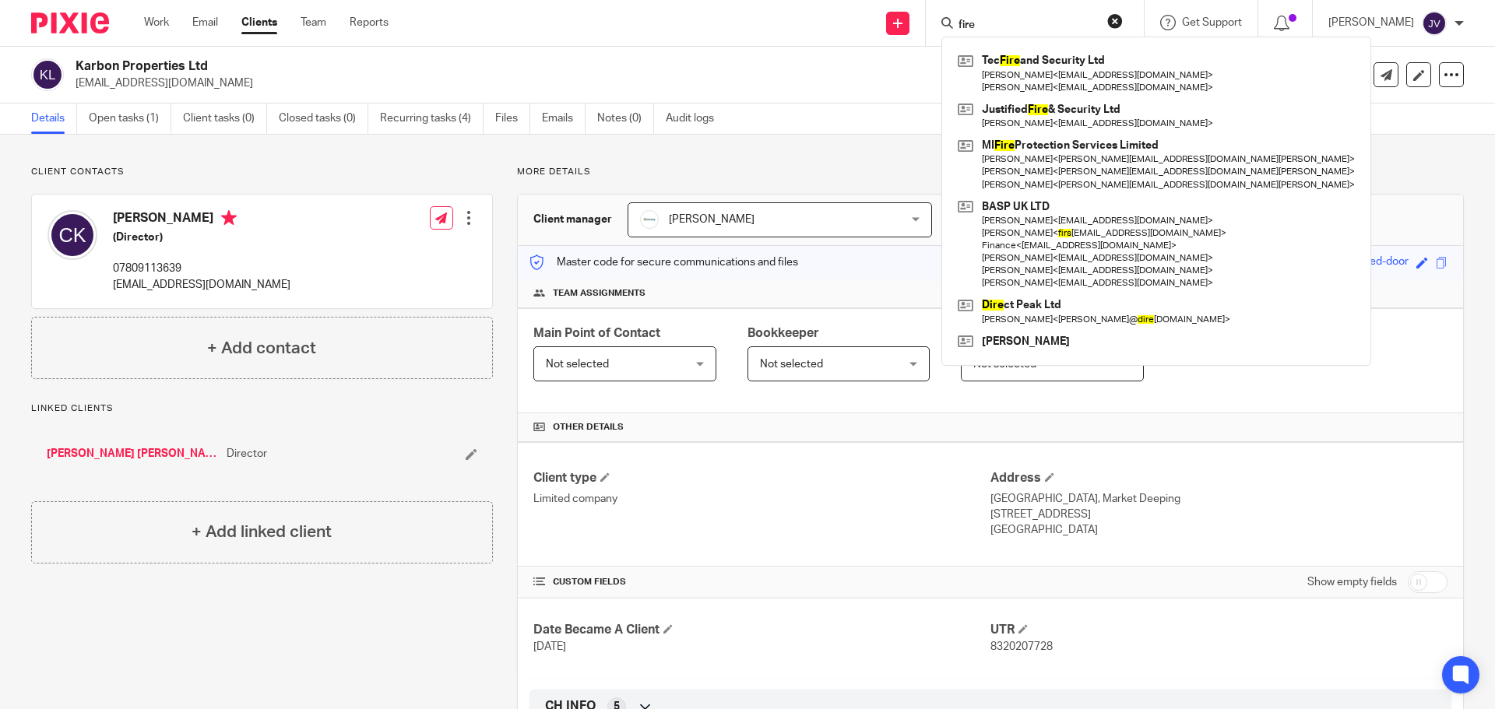
type input "fire"
click at [1123, 19] on button "reset" at bounding box center [1115, 21] width 16 height 16
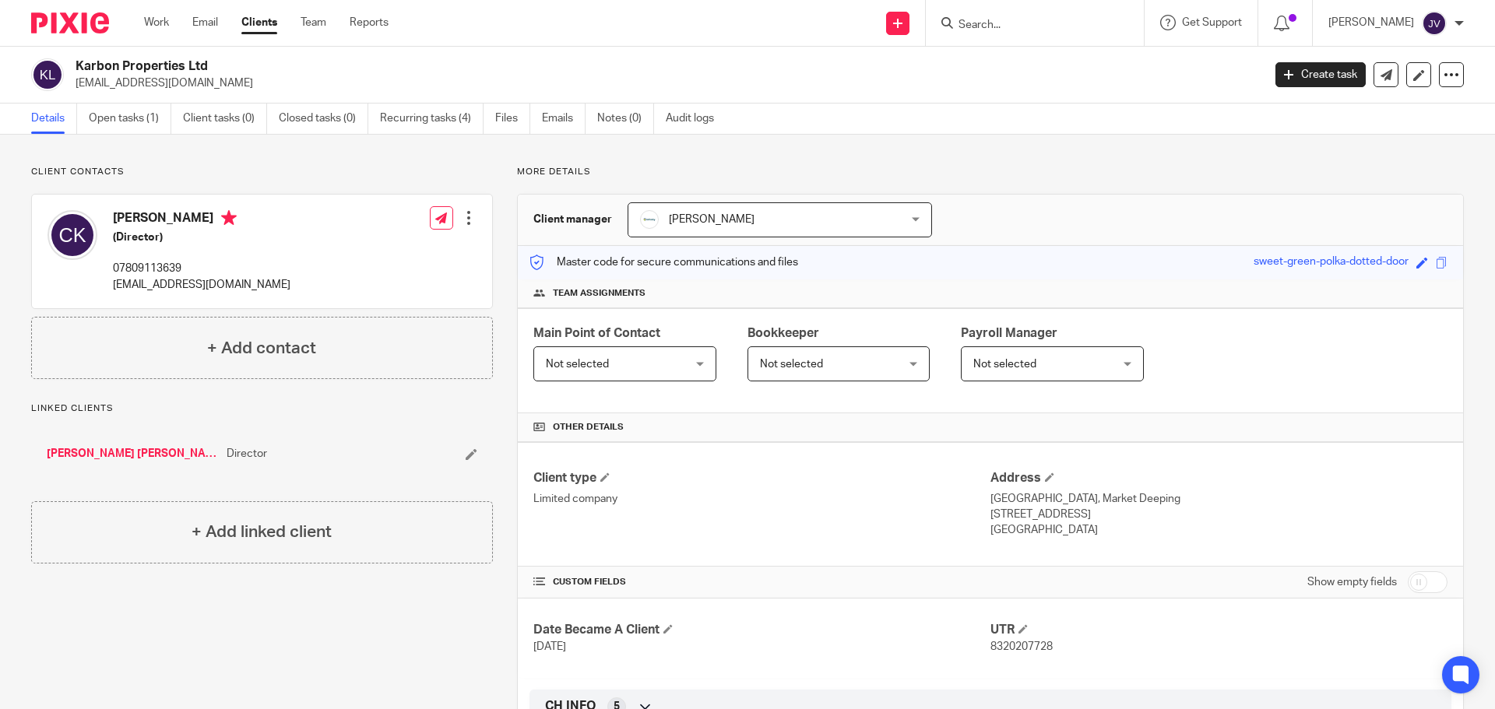
click at [1077, 36] on div at bounding box center [1035, 23] width 218 height 46
click at [1050, 9] on div at bounding box center [1035, 23] width 218 height 46
click at [1000, 29] on input "Search" at bounding box center [1027, 26] width 140 height 14
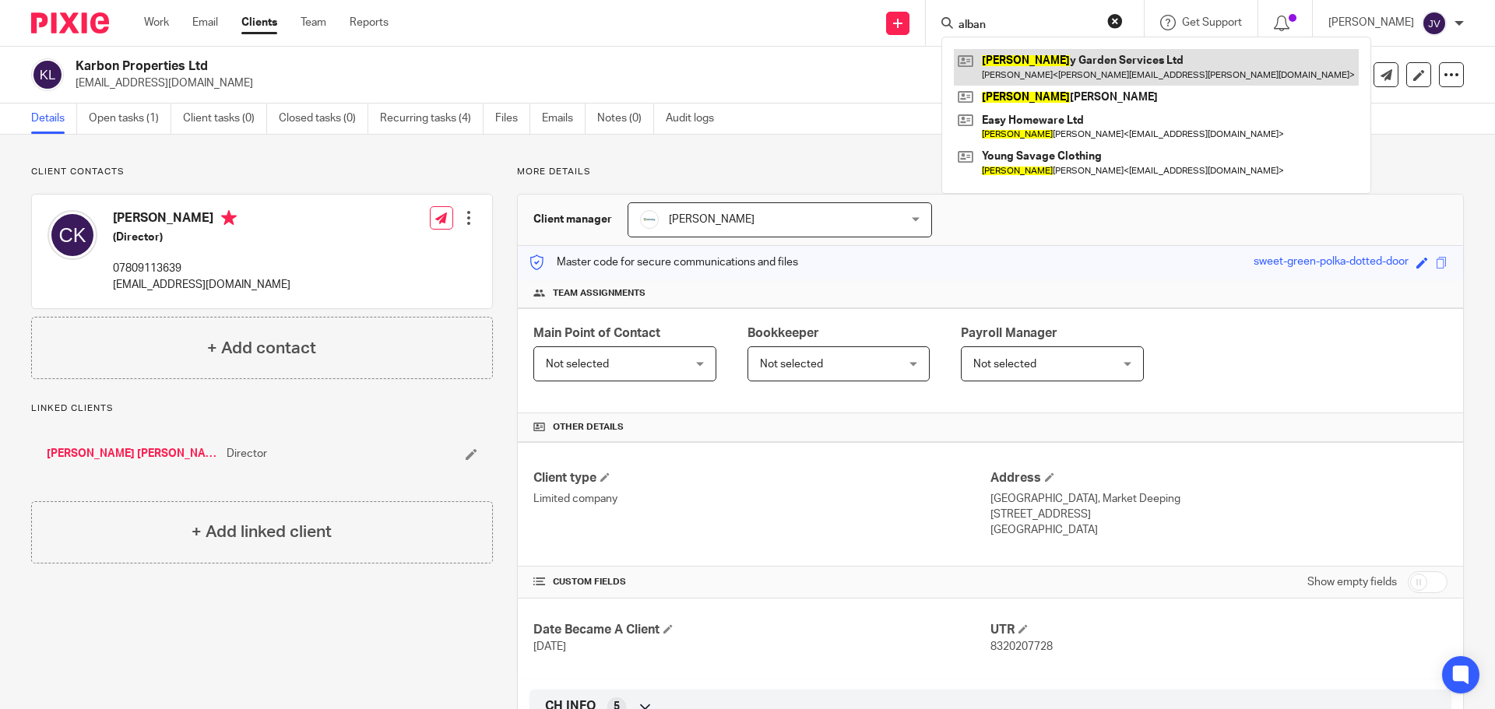
type input "alban"
click at [1054, 60] on link at bounding box center [1156, 67] width 405 height 36
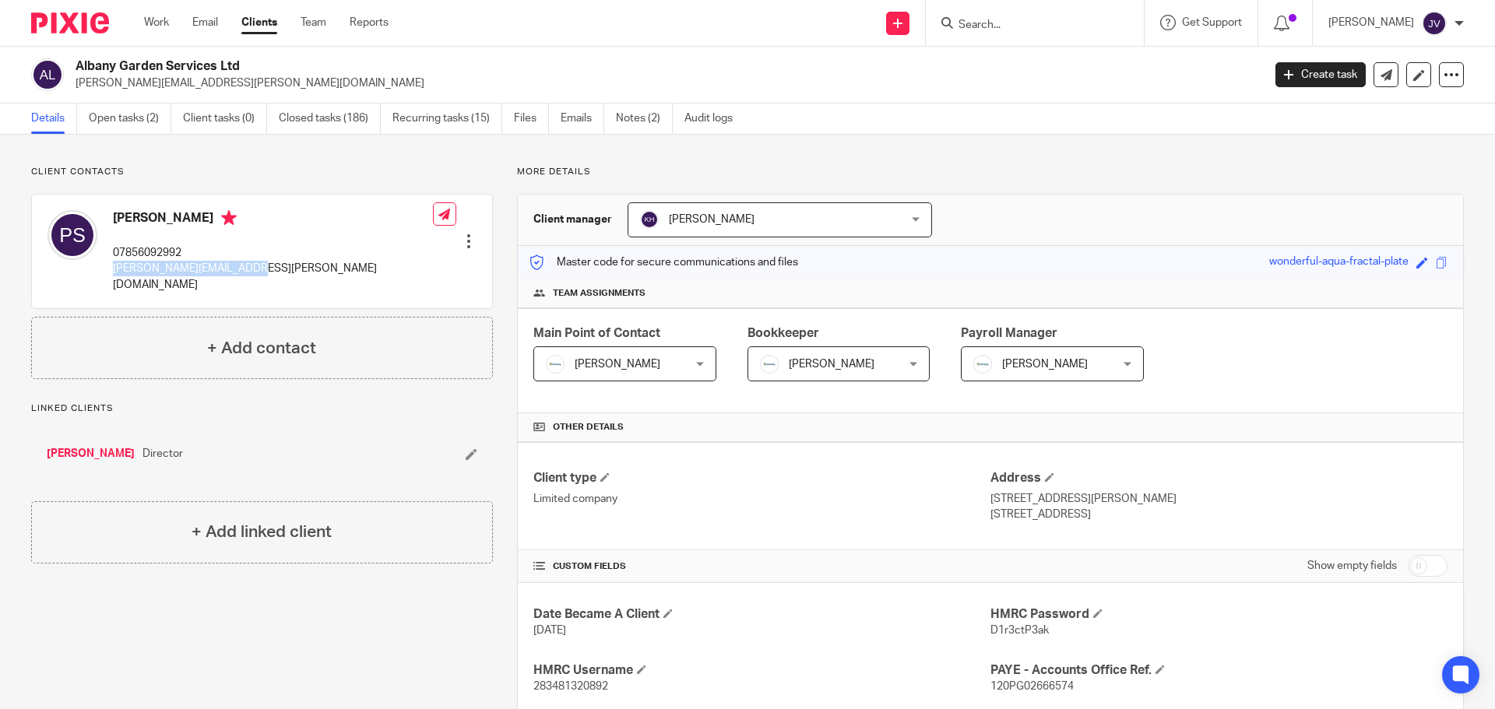
drag, startPoint x: 282, startPoint y: 255, endPoint x: 243, endPoint y: 273, distance: 43.2
click at [243, 273] on div "Peter Squires 07856092992 pete.squires@yahoo.co.uk Edit contact Create client f…" at bounding box center [262, 252] width 460 height 114
copy div "pete.squires@yahoo.co.uk"
click at [1018, 25] on input "Search" at bounding box center [1027, 26] width 140 height 14
type input "a"
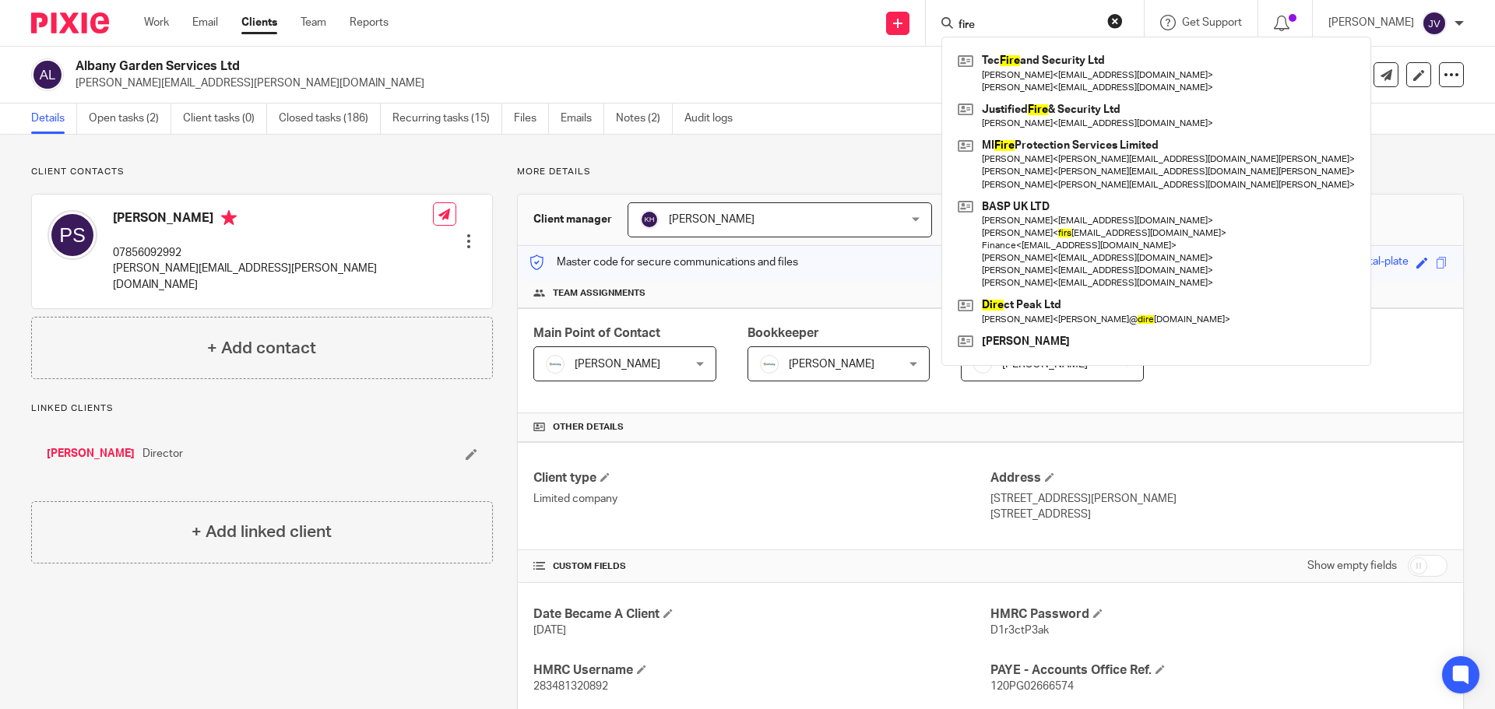
type input "fire"
click at [339, 171] on p "Client contacts" at bounding box center [262, 172] width 462 height 12
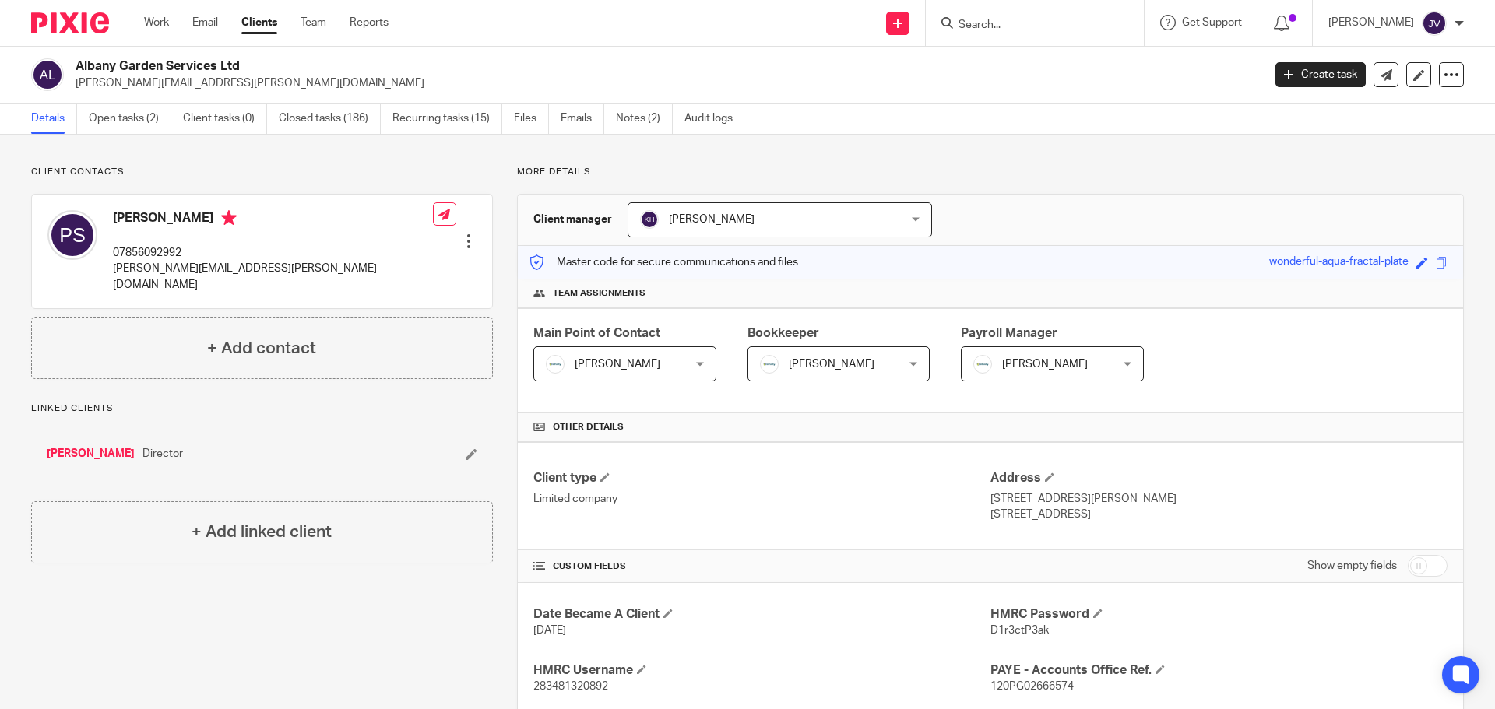
click at [76, 19] on img at bounding box center [70, 22] width 78 height 21
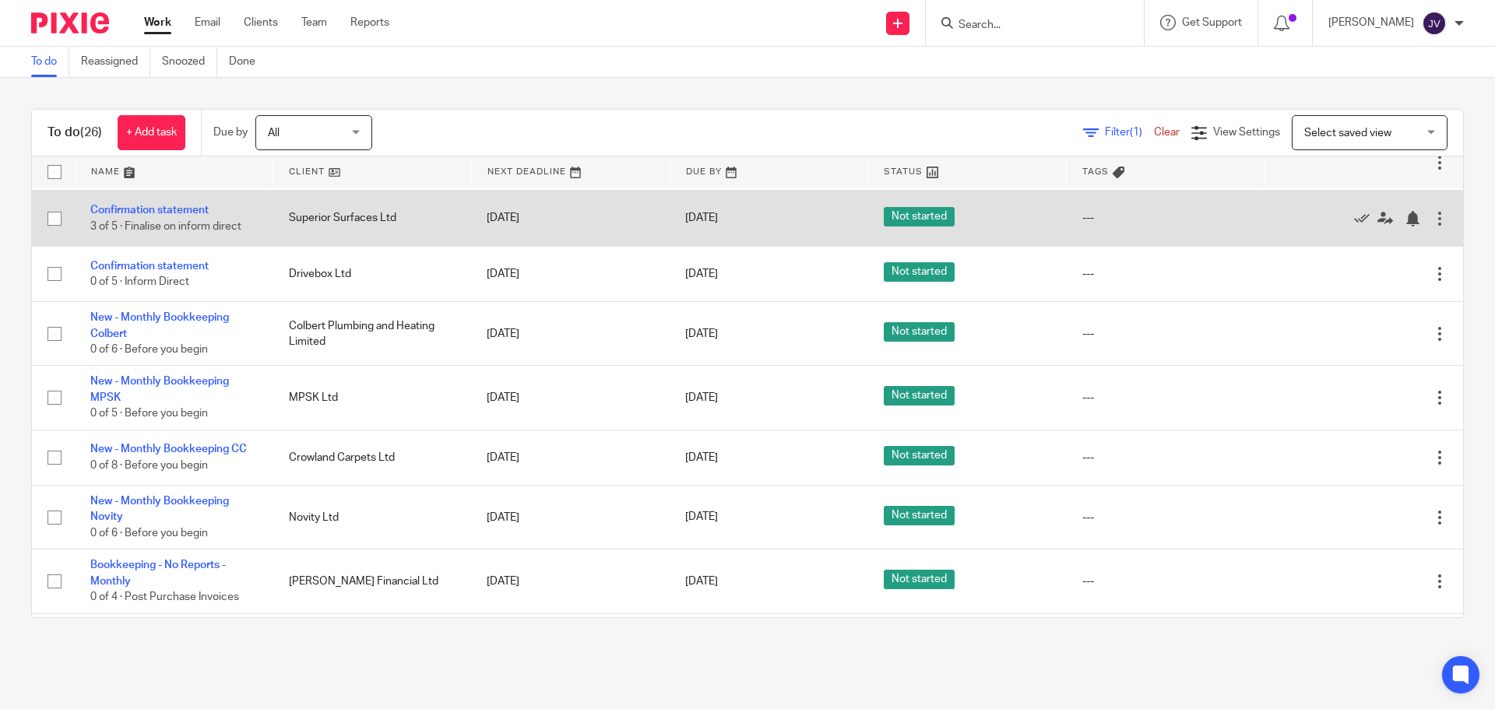
scroll to position [467, 0]
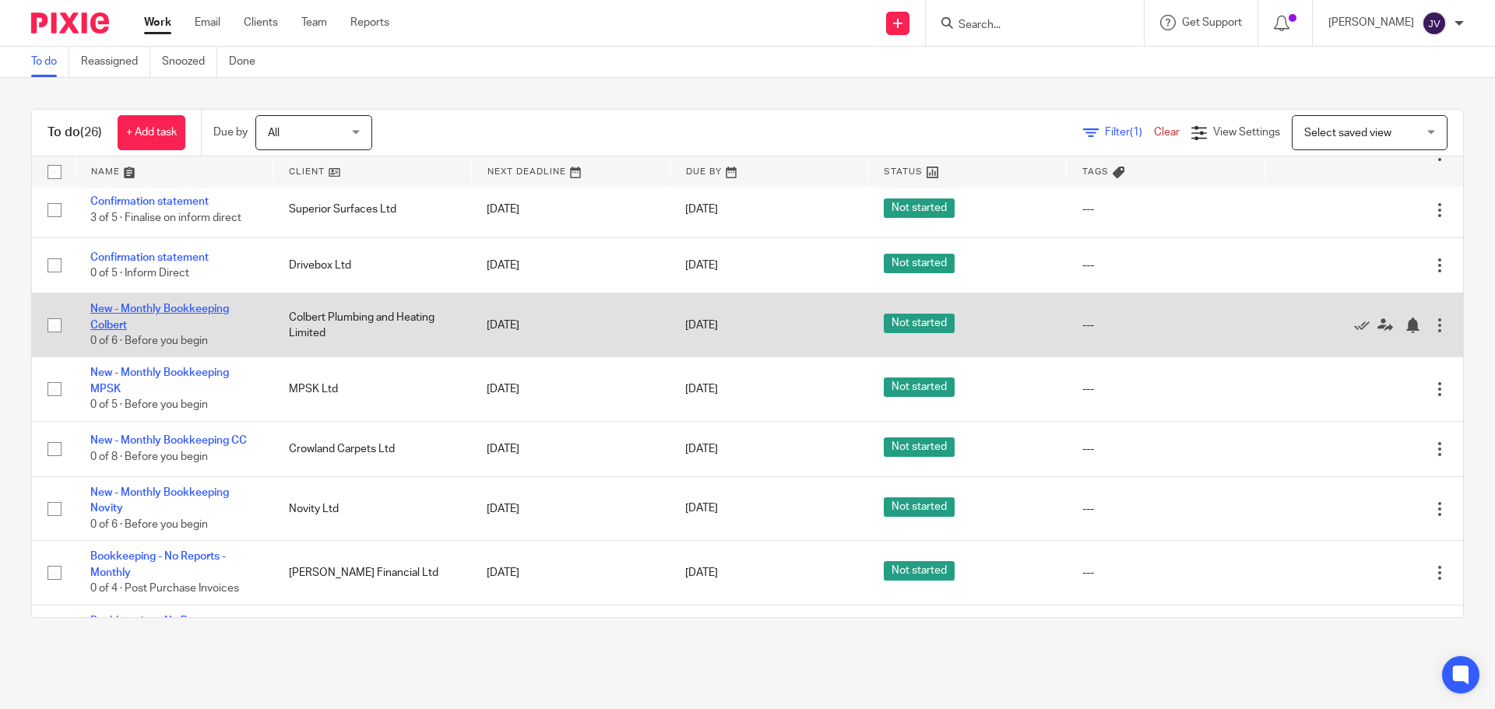
click at [206, 309] on link "New - Monthly Bookkeeping Colbert" at bounding box center [159, 317] width 139 height 26
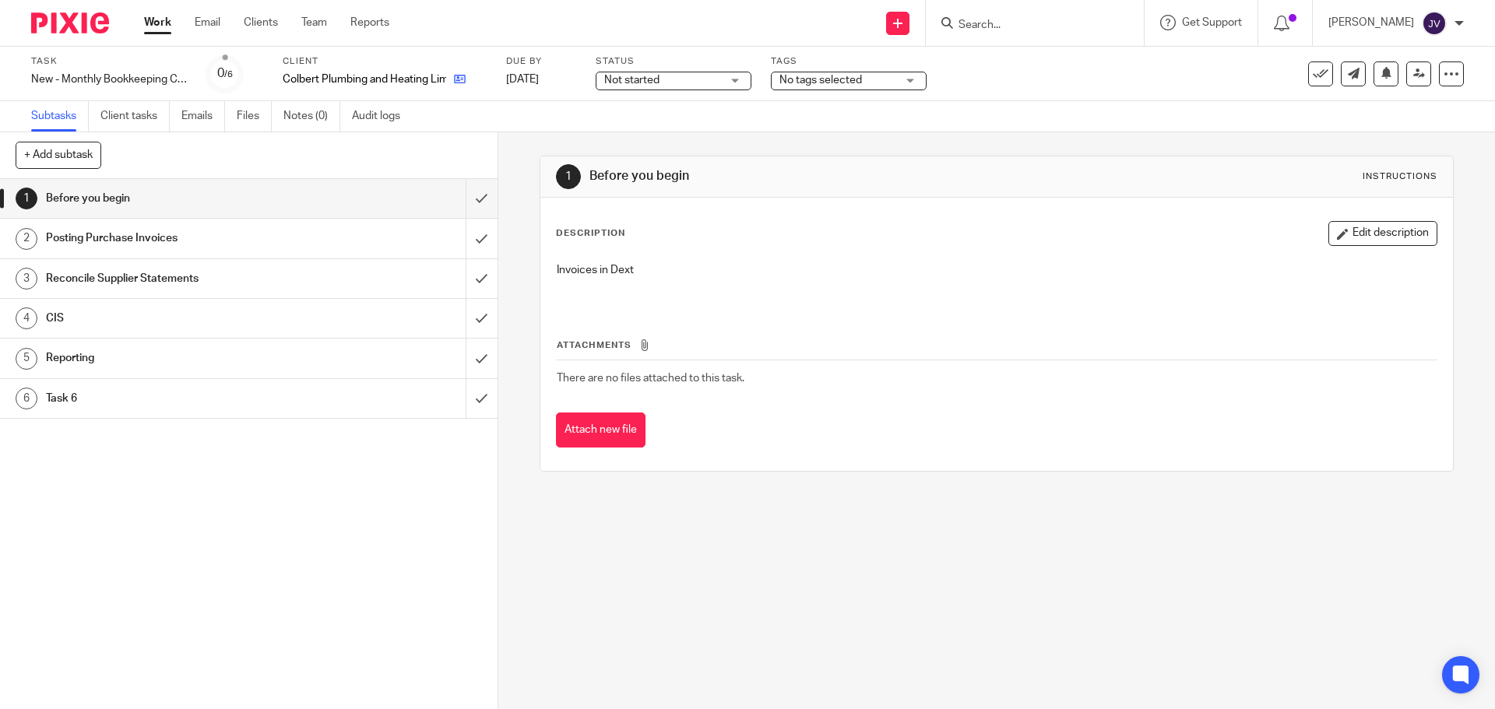
click at [451, 80] on link at bounding box center [455, 80] width 19 height 16
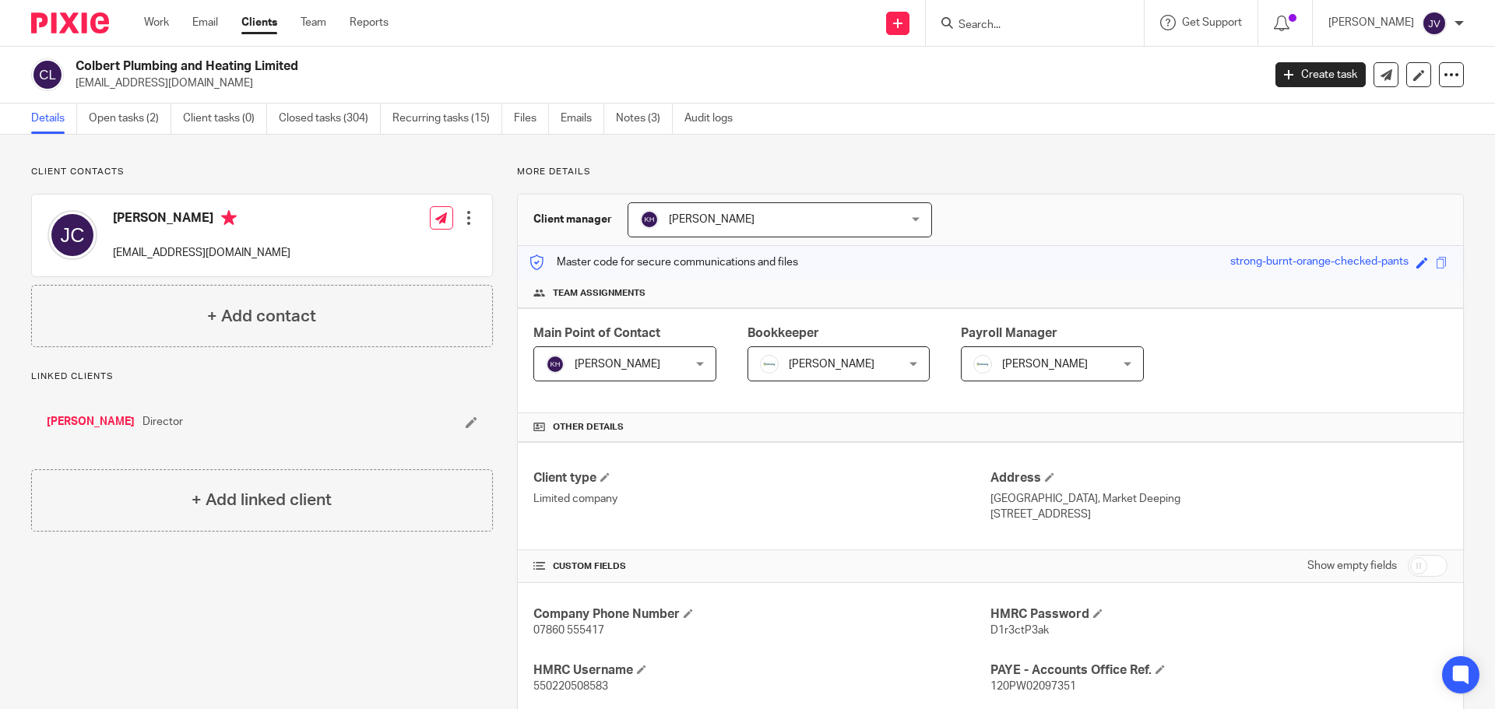
drag, startPoint x: 241, startPoint y: 83, endPoint x: 72, endPoint y: 100, distance: 169.8
click at [72, 100] on div "Colbert Plumbing and Heating Limited [EMAIL_ADDRESS][DOMAIN_NAME] Create task U…" at bounding box center [747, 75] width 1495 height 57
copy p "[EMAIL_ADDRESS][DOMAIN_NAME]"
click at [70, 29] on img at bounding box center [70, 22] width 78 height 21
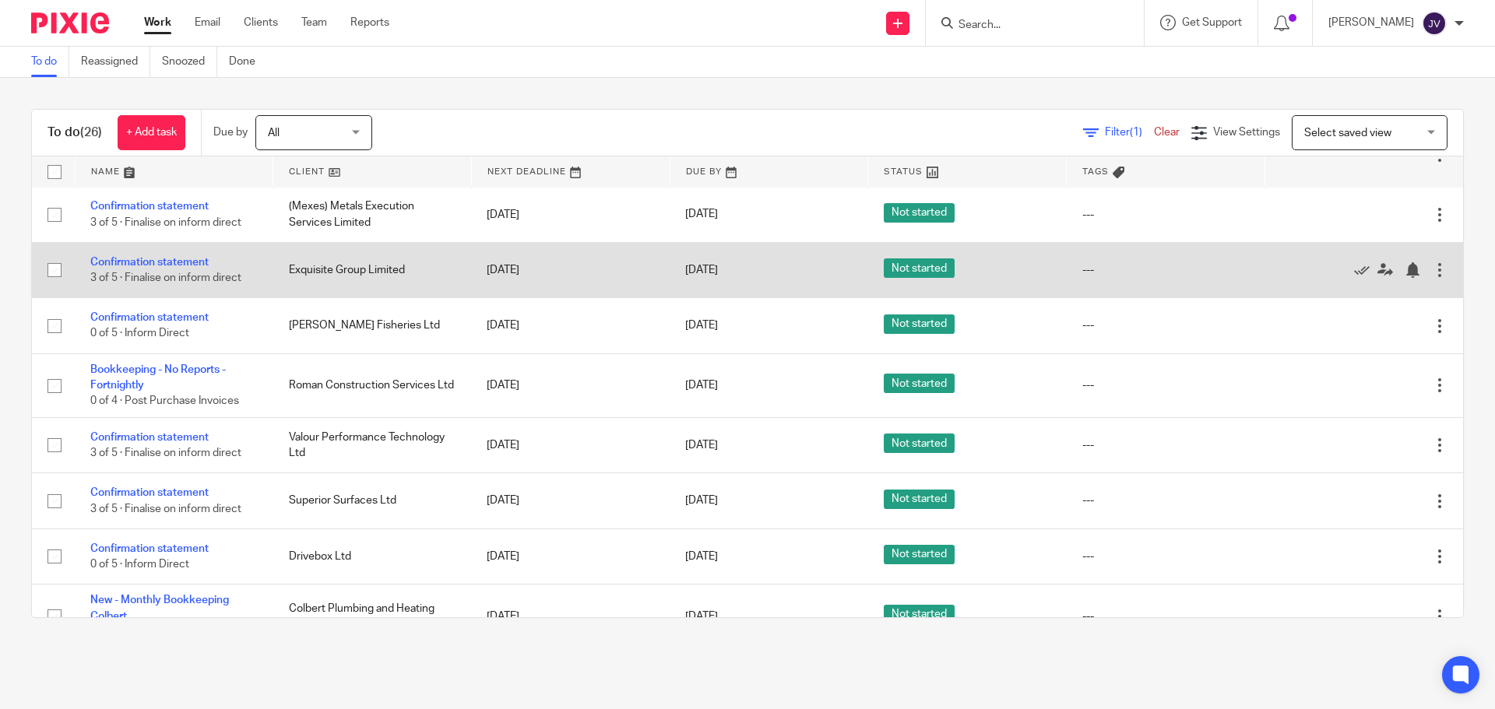
scroll to position [467, 0]
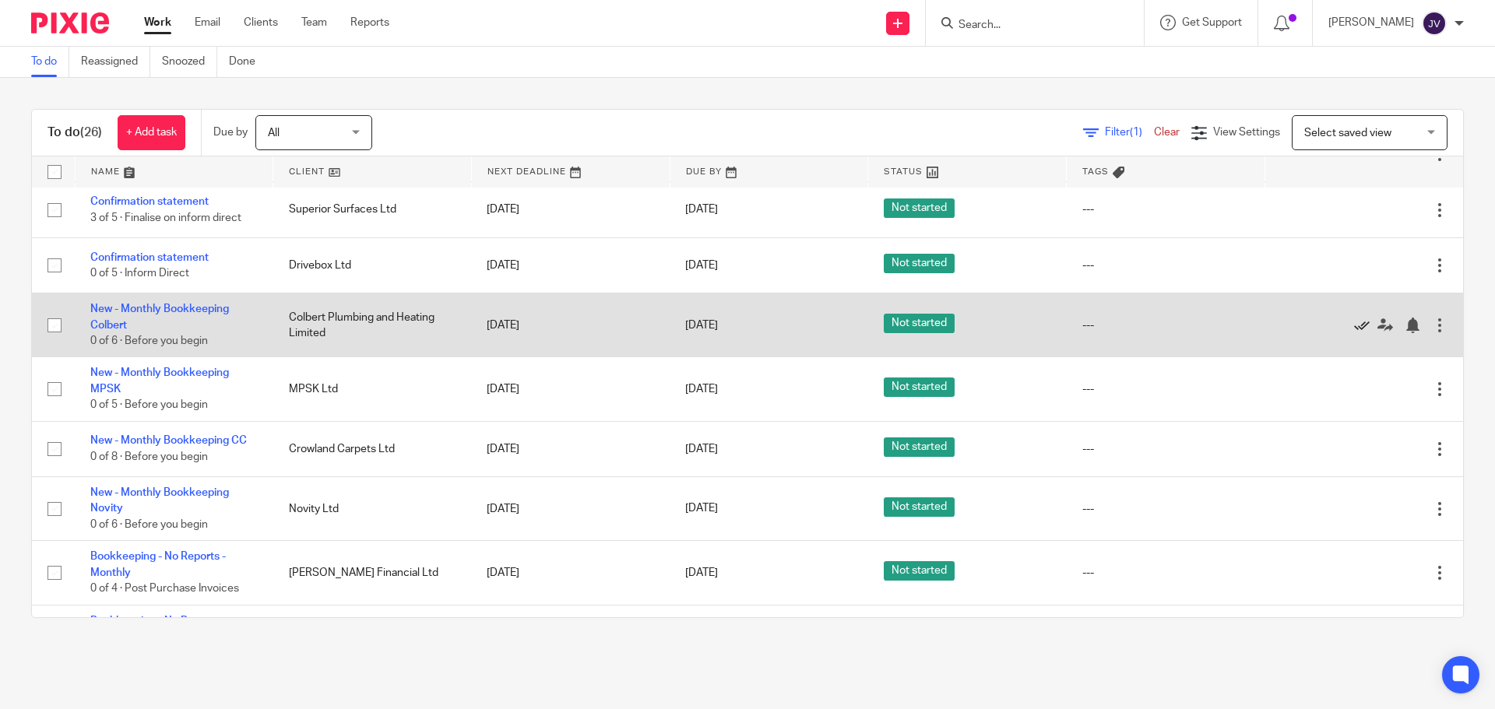
click at [1354, 325] on icon at bounding box center [1362, 326] width 16 height 16
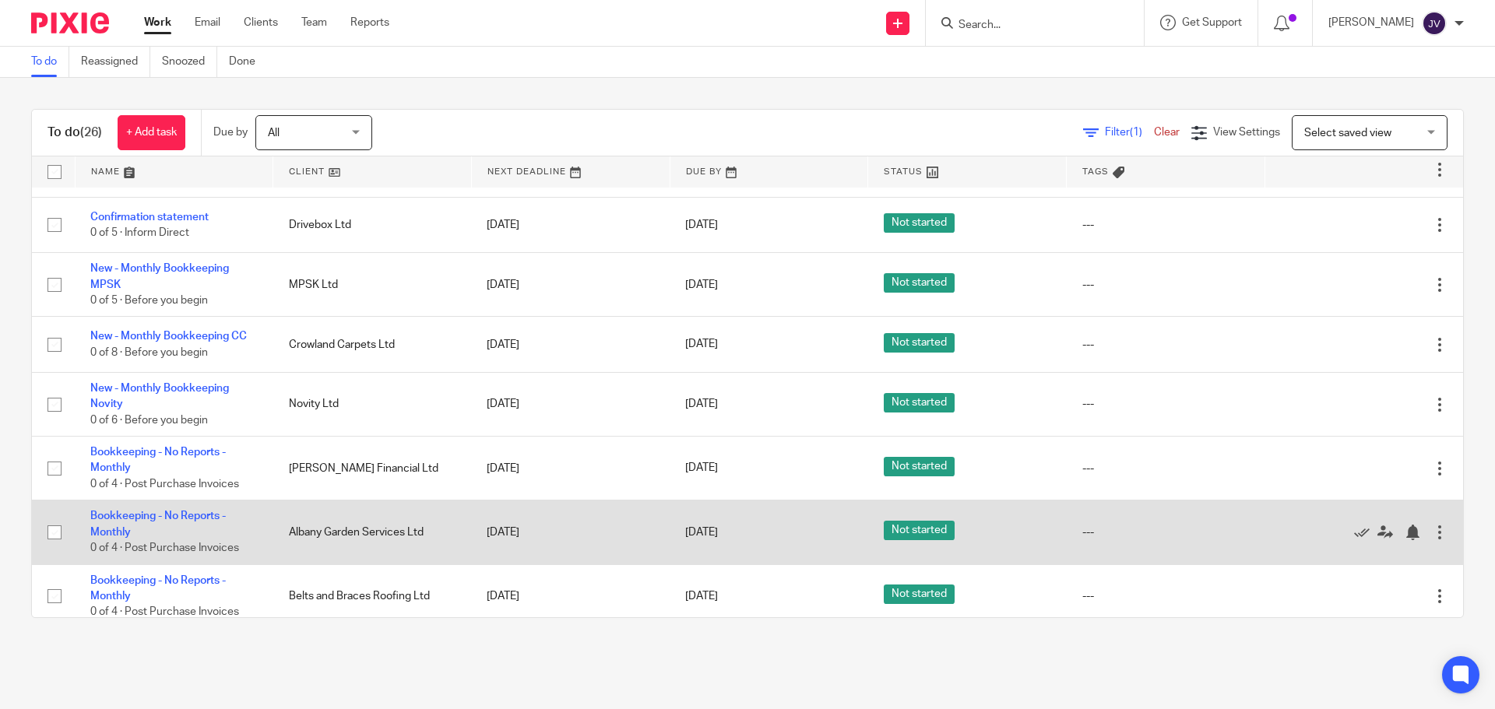
scroll to position [472, 0]
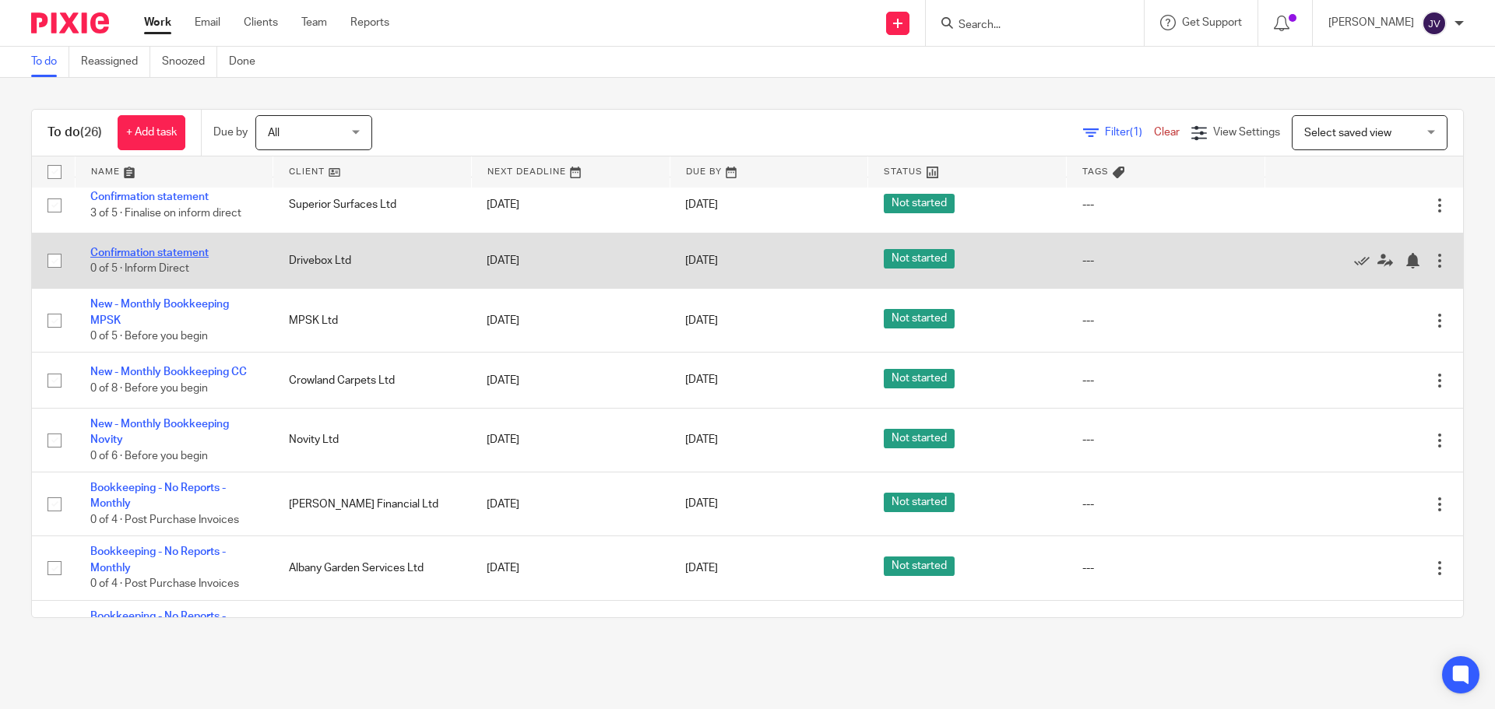
click at [162, 255] on link "Confirmation statement" at bounding box center [149, 253] width 118 height 11
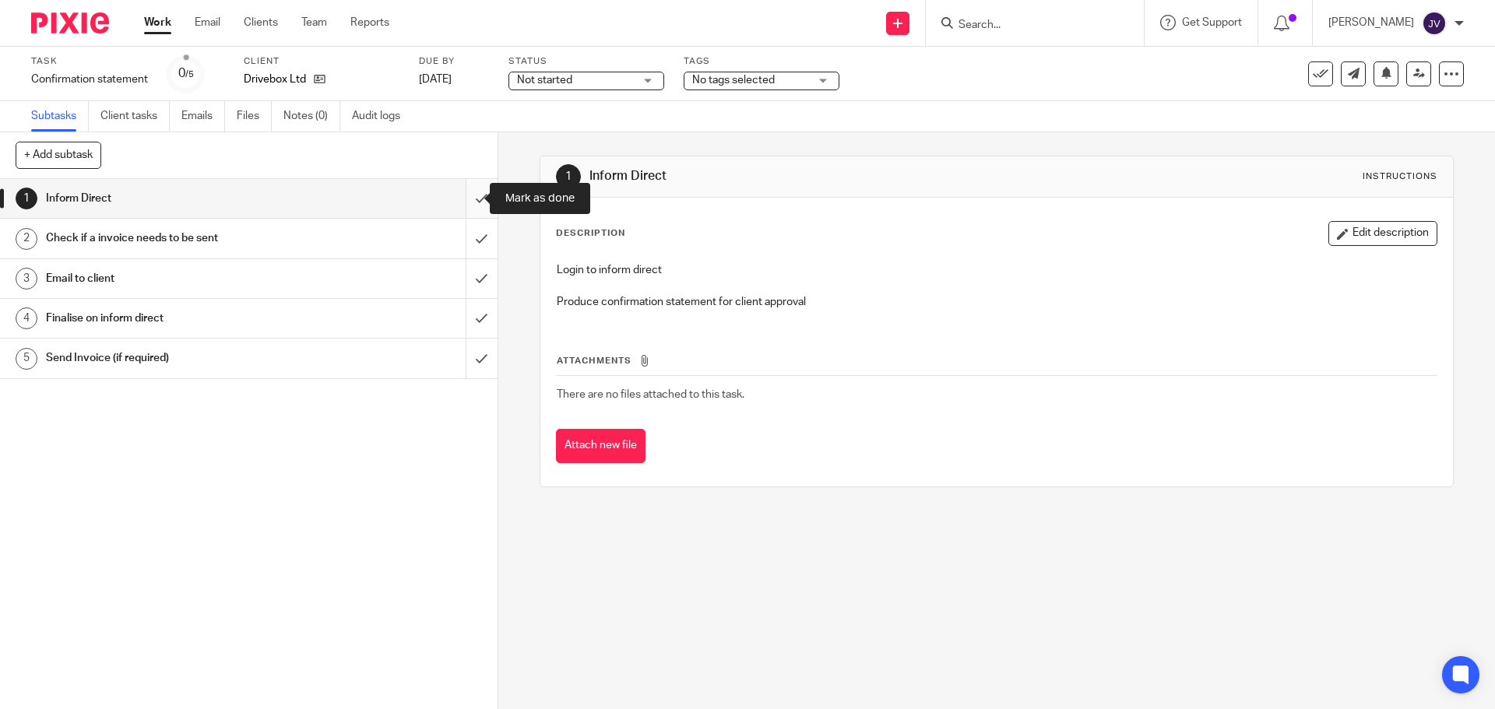
click at [471, 207] on input "submit" at bounding box center [248, 198] width 497 height 39
click at [473, 227] on input "submit" at bounding box center [248, 238] width 497 height 39
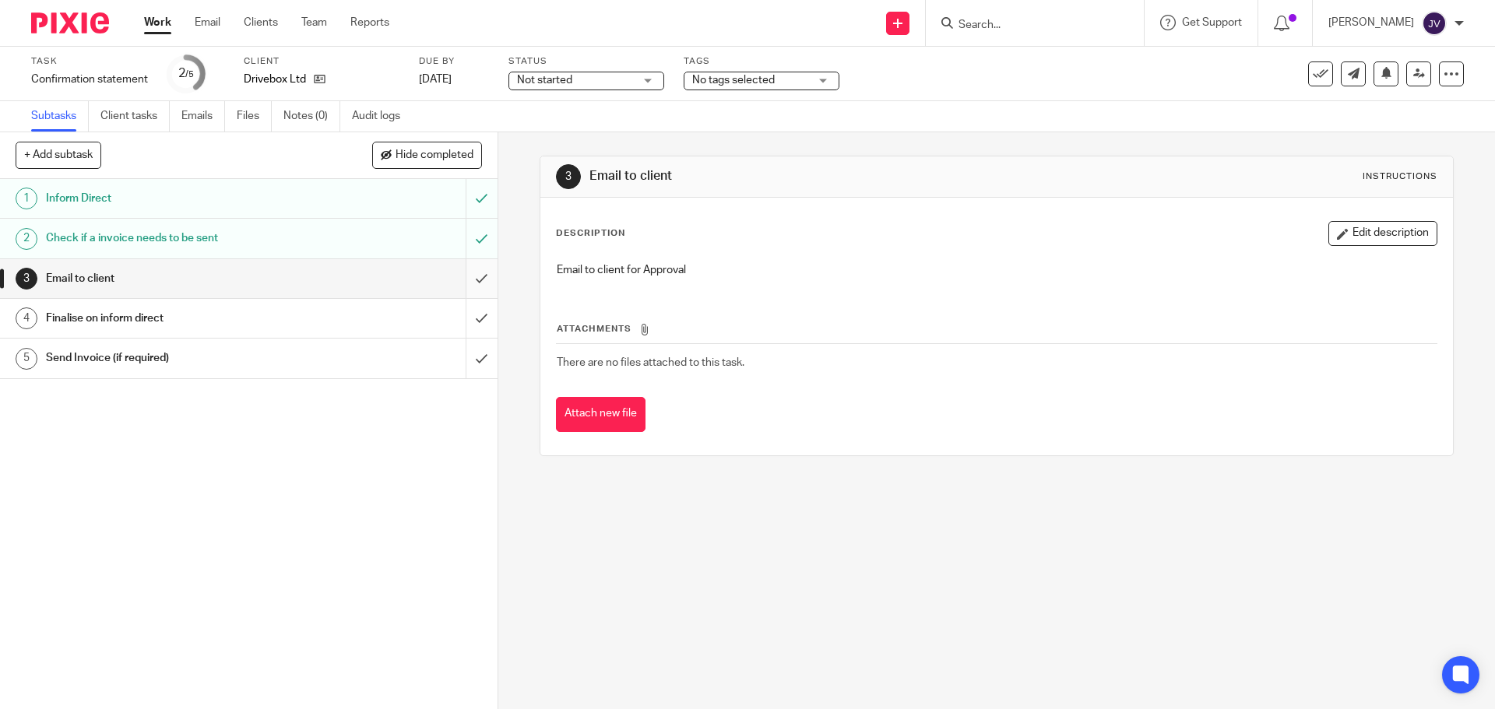
click at [469, 272] on input "submit" at bounding box center [248, 278] width 497 height 39
click at [72, 23] on img at bounding box center [70, 22] width 78 height 21
